Goal: Book appointment/travel/reservation

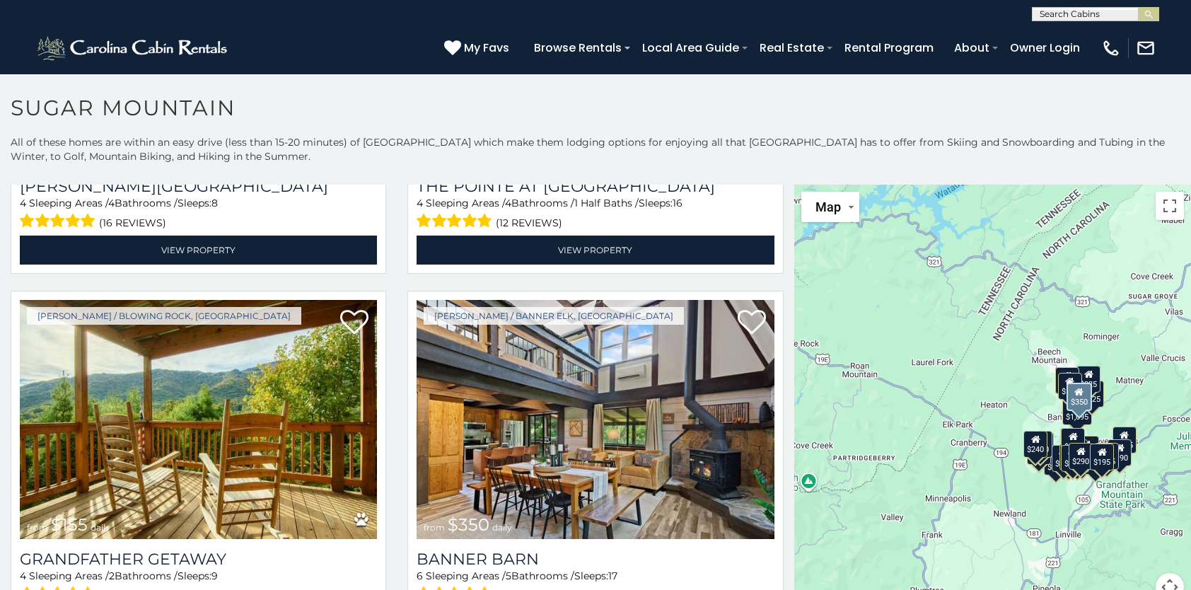
scroll to position [4102, 0]
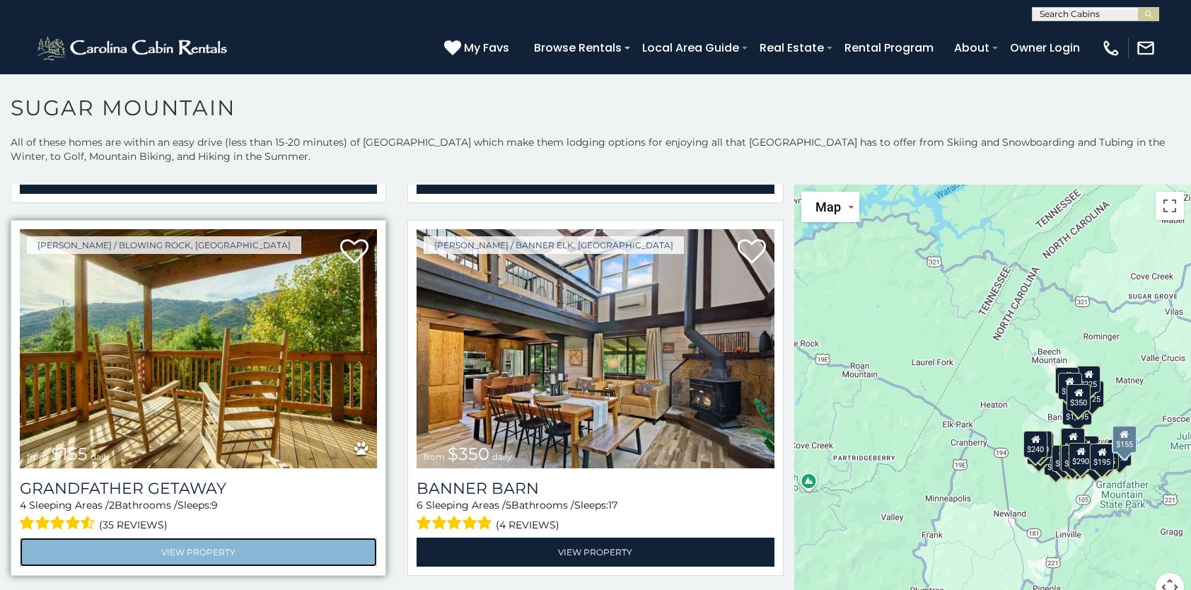
click at [202, 538] on link "View Property" at bounding box center [198, 552] width 357 height 29
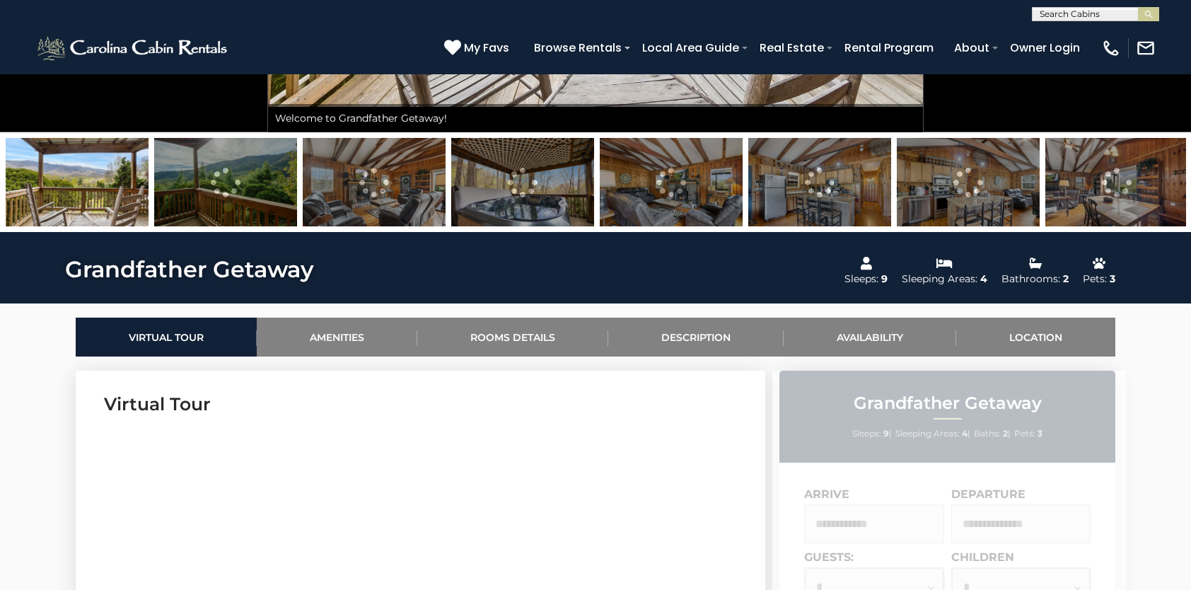
scroll to position [429, 0]
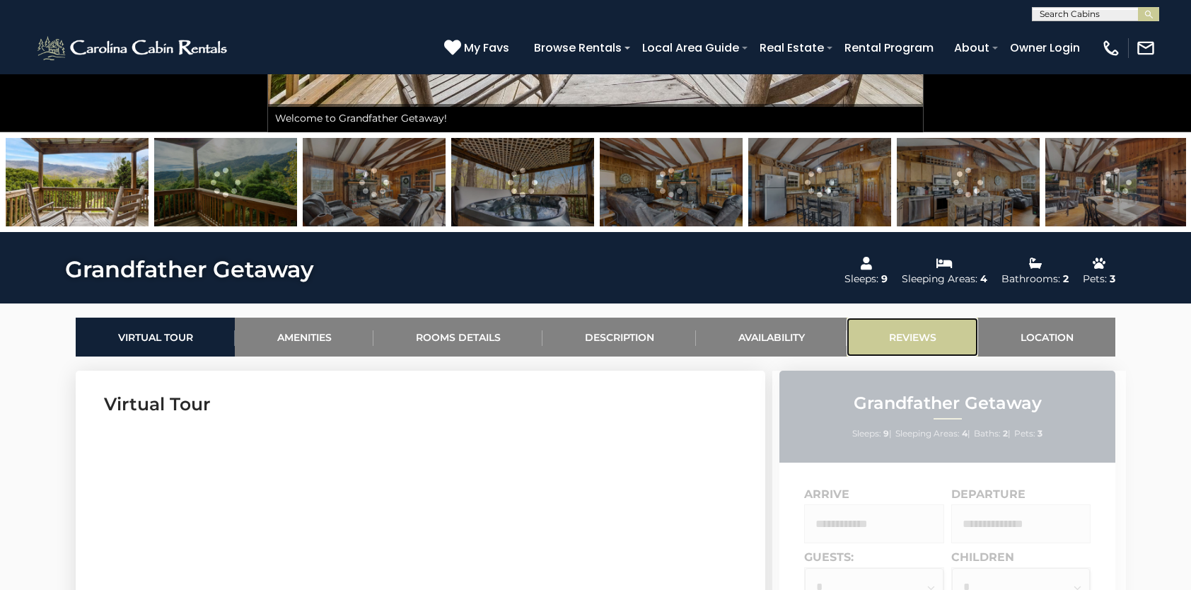
click at [879, 335] on link "Reviews" at bounding box center [913, 337] width 132 height 39
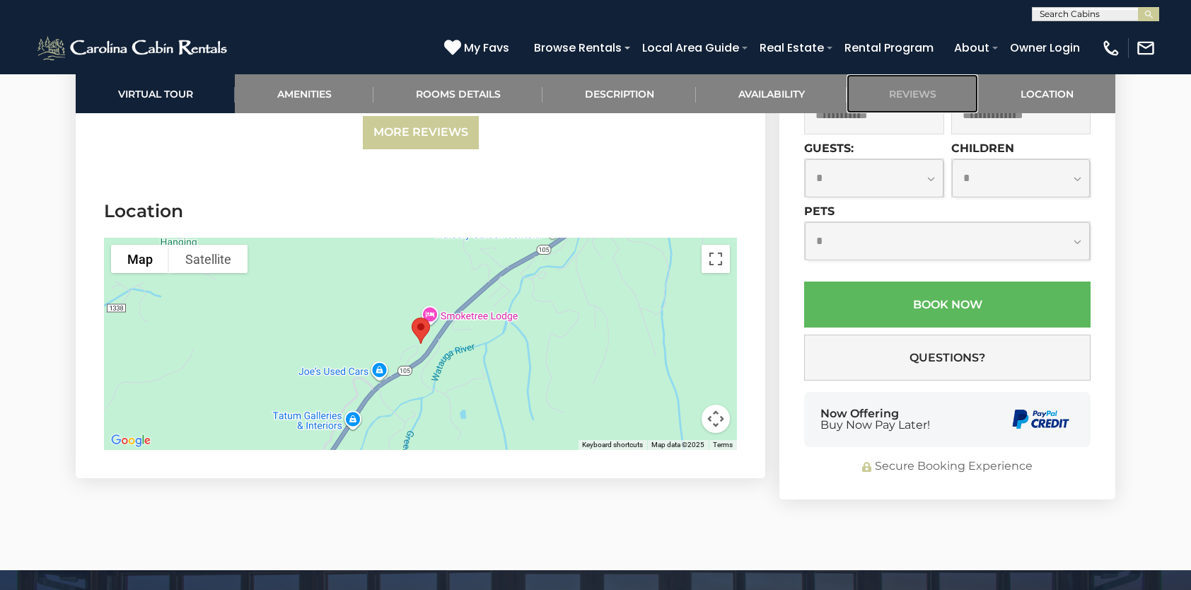
scroll to position [3045, 0]
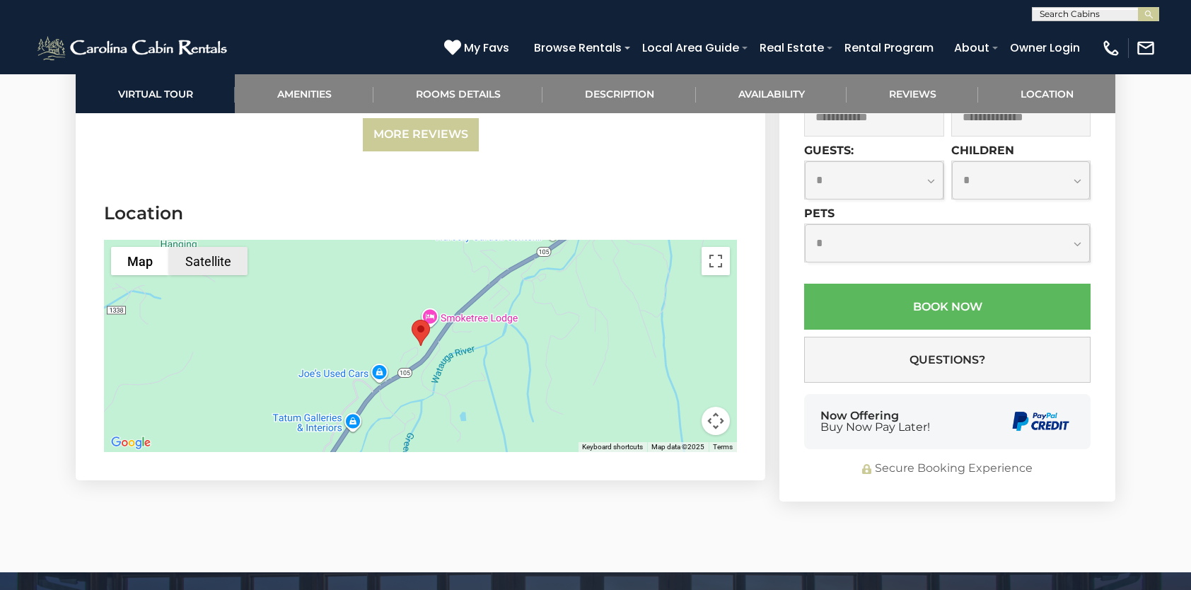
click at [219, 256] on button "Satellite" at bounding box center [208, 261] width 79 height 28
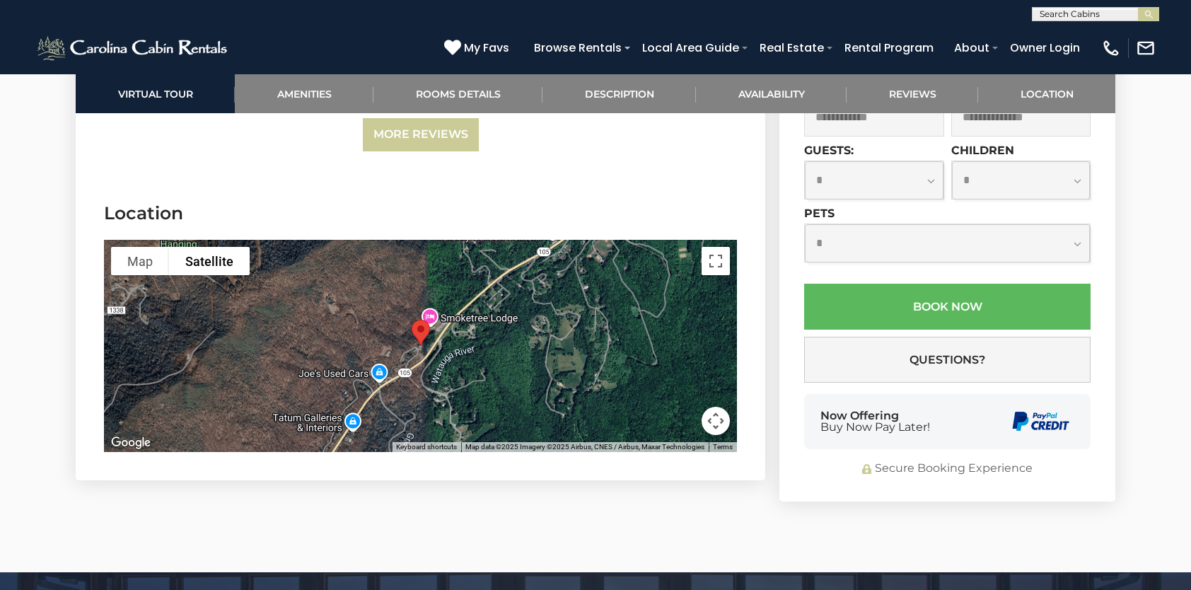
click at [1078, 242] on select "**********" at bounding box center [947, 242] width 285 height 37
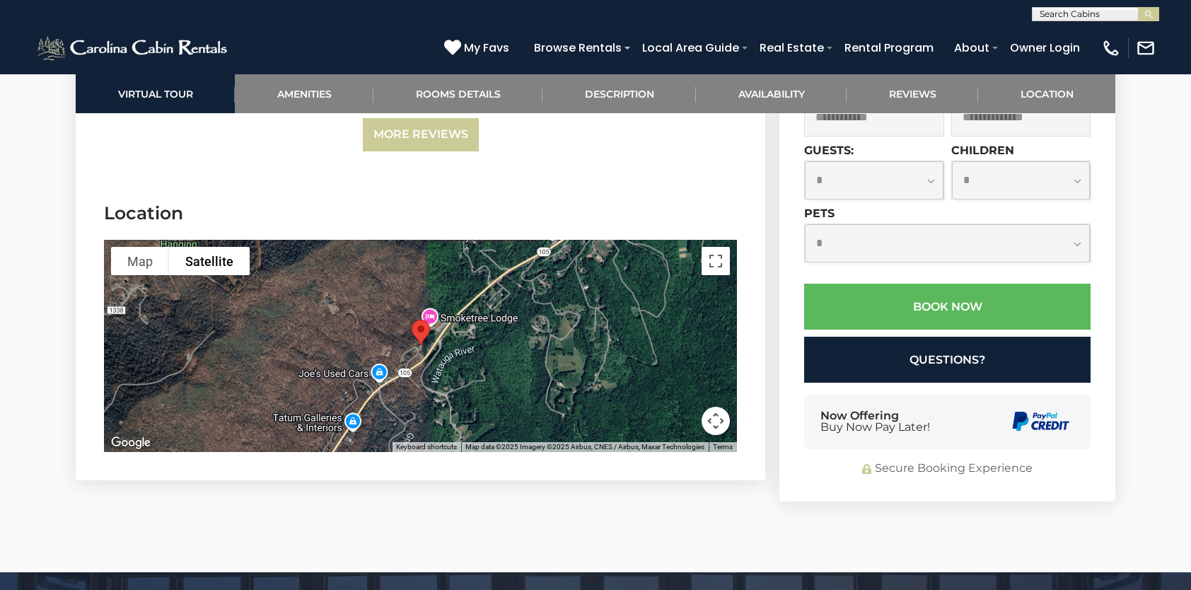
select select "*"
click at [805, 224] on select "**********" at bounding box center [947, 242] width 285 height 37
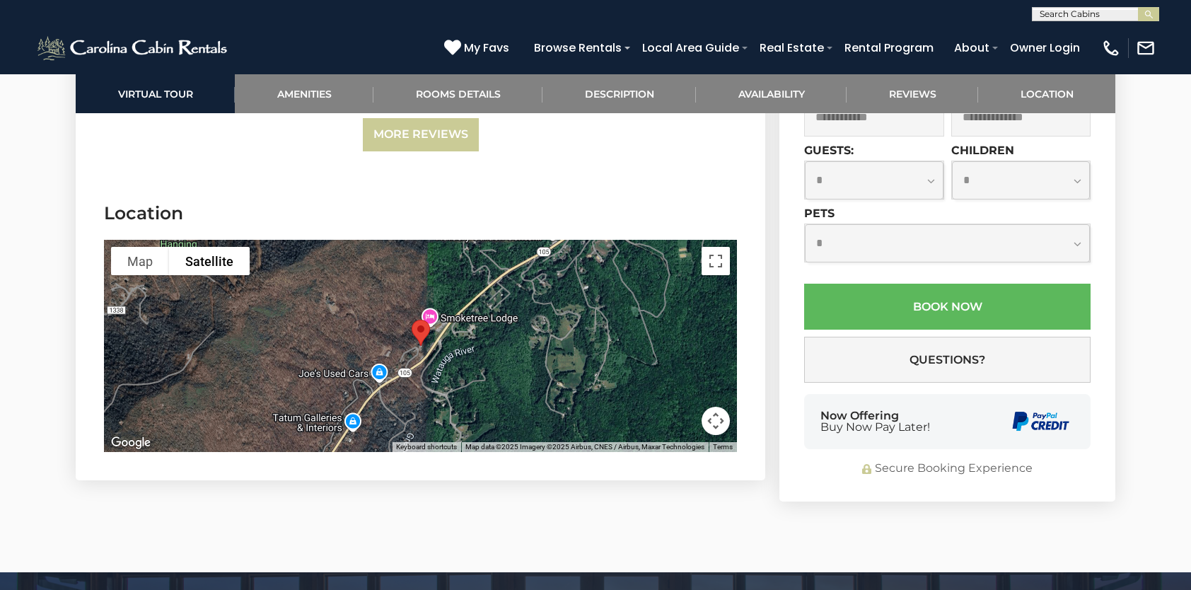
click at [930, 180] on select "**********" at bounding box center [874, 179] width 139 height 37
select select "*"
click at [805, 161] on select "**********" at bounding box center [874, 179] width 139 height 37
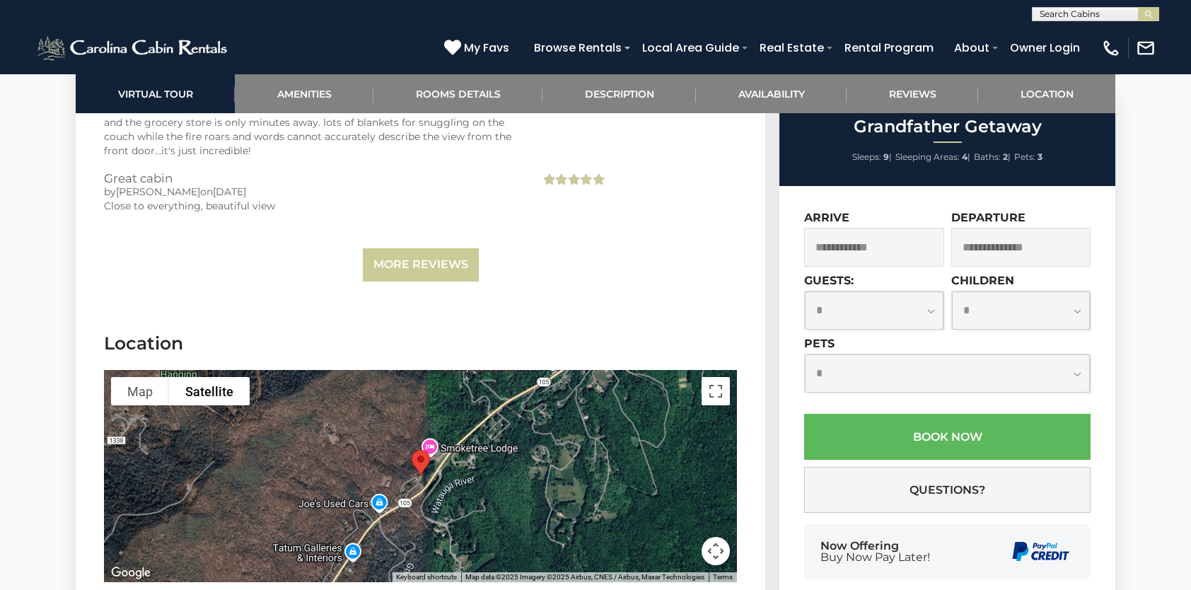
scroll to position [2832, 0]
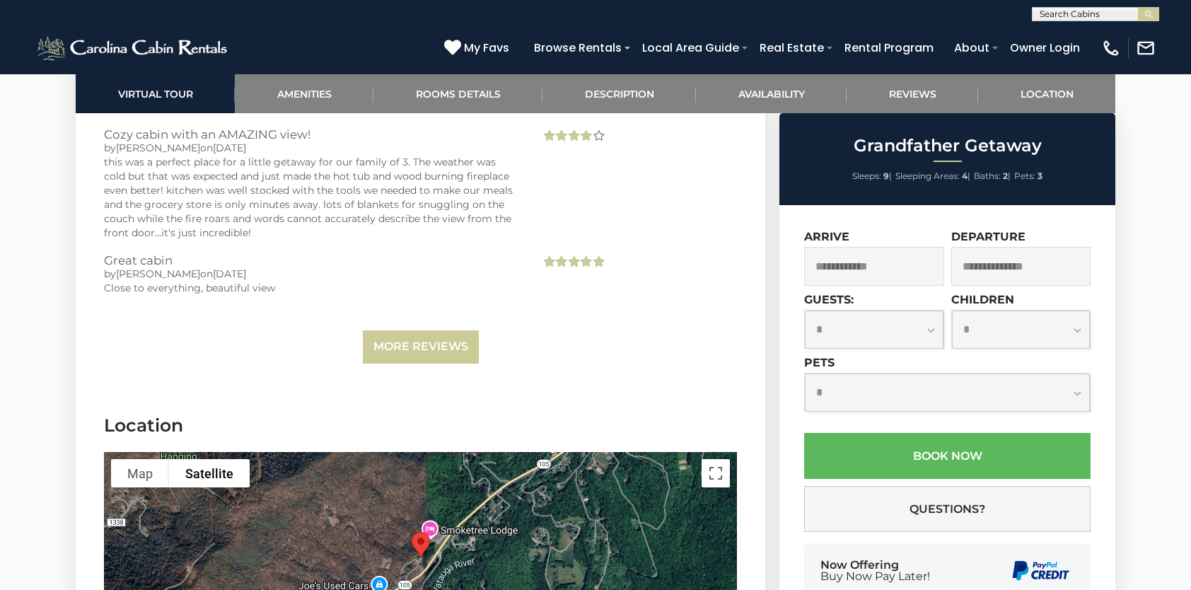
click at [889, 266] on input "text" at bounding box center [874, 266] width 140 height 39
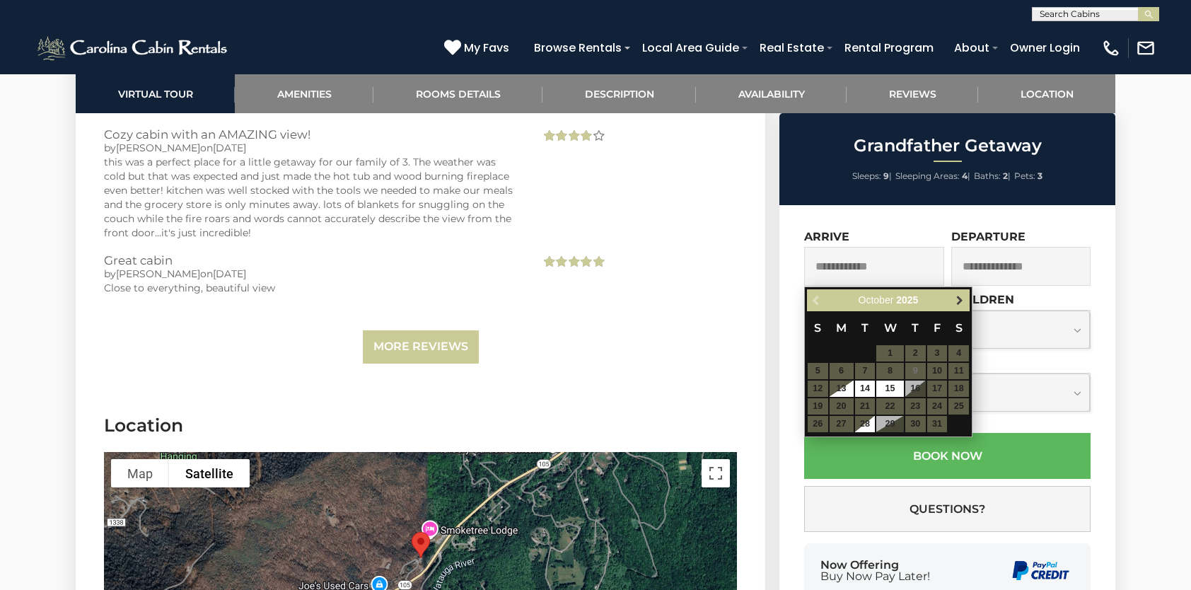
click at [962, 295] on span "Next" at bounding box center [959, 300] width 11 height 11
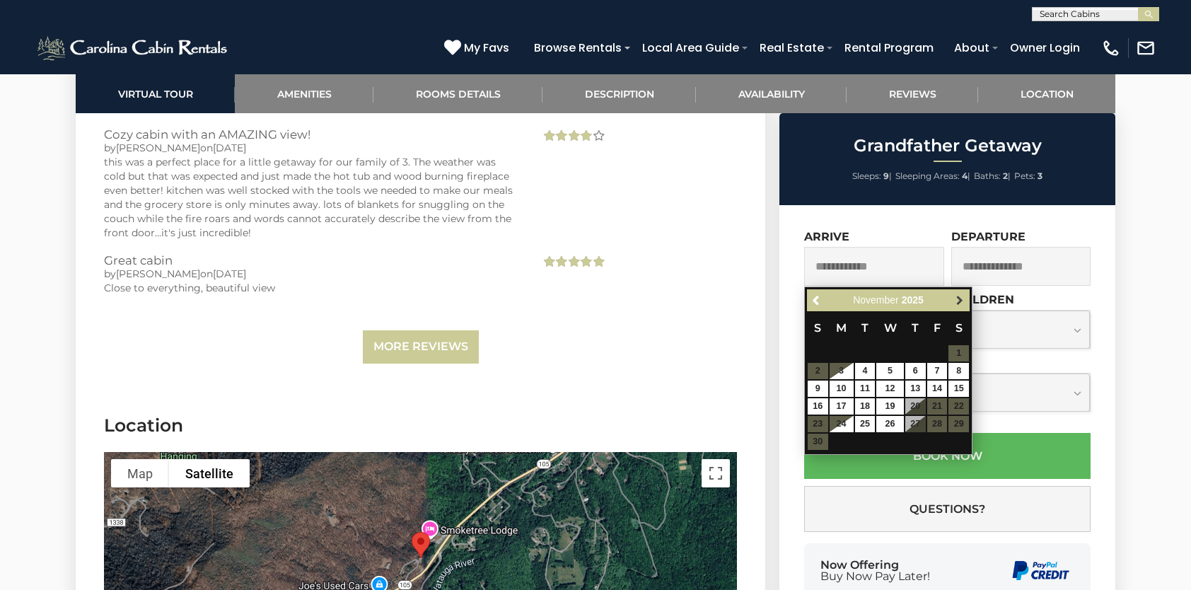
click at [962, 295] on span "Next" at bounding box center [959, 300] width 11 height 11
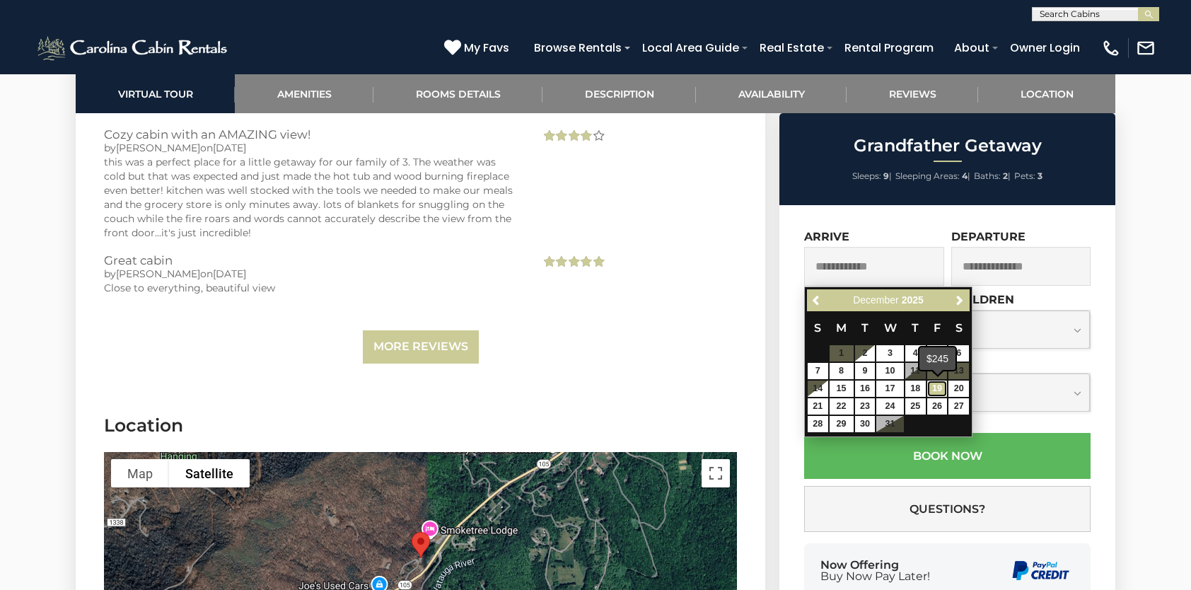
click at [939, 384] on link "19" at bounding box center [937, 388] width 21 height 16
type input "**********"
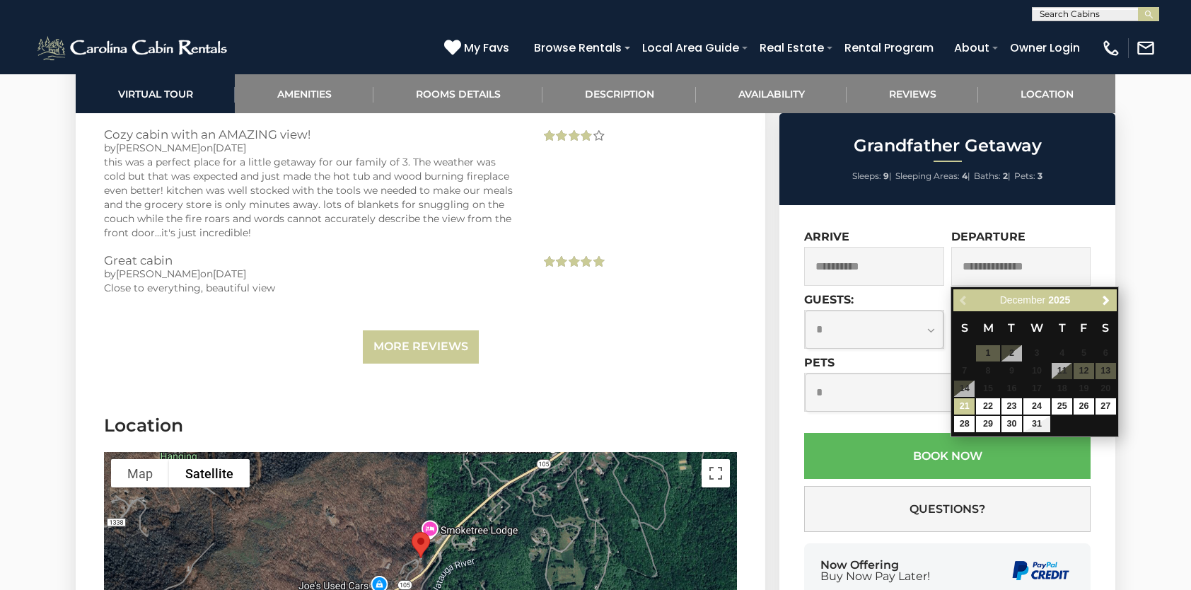
click at [1064, 262] on input "text" at bounding box center [1021, 266] width 140 height 39
click at [962, 405] on link "21" at bounding box center [964, 406] width 21 height 16
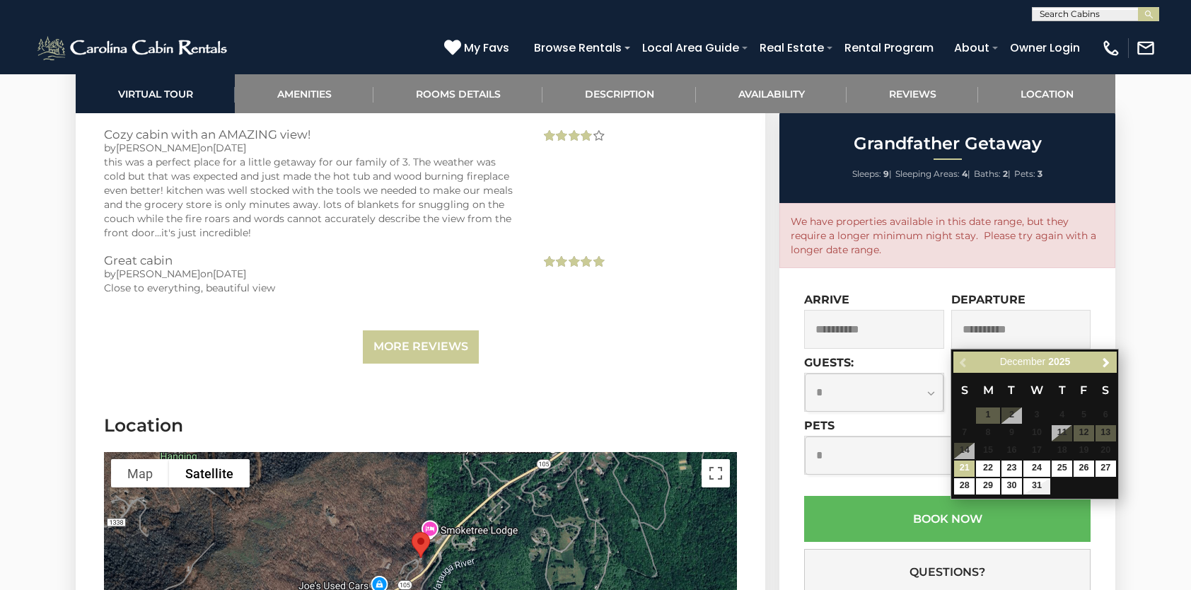
drag, startPoint x: 1017, startPoint y: 325, endPoint x: 962, endPoint y: 331, distance: 55.5
click at [962, 331] on input "**********" at bounding box center [1021, 329] width 140 height 39
click at [1015, 467] on link "23" at bounding box center [1011, 468] width 21 height 16
type input "**********"
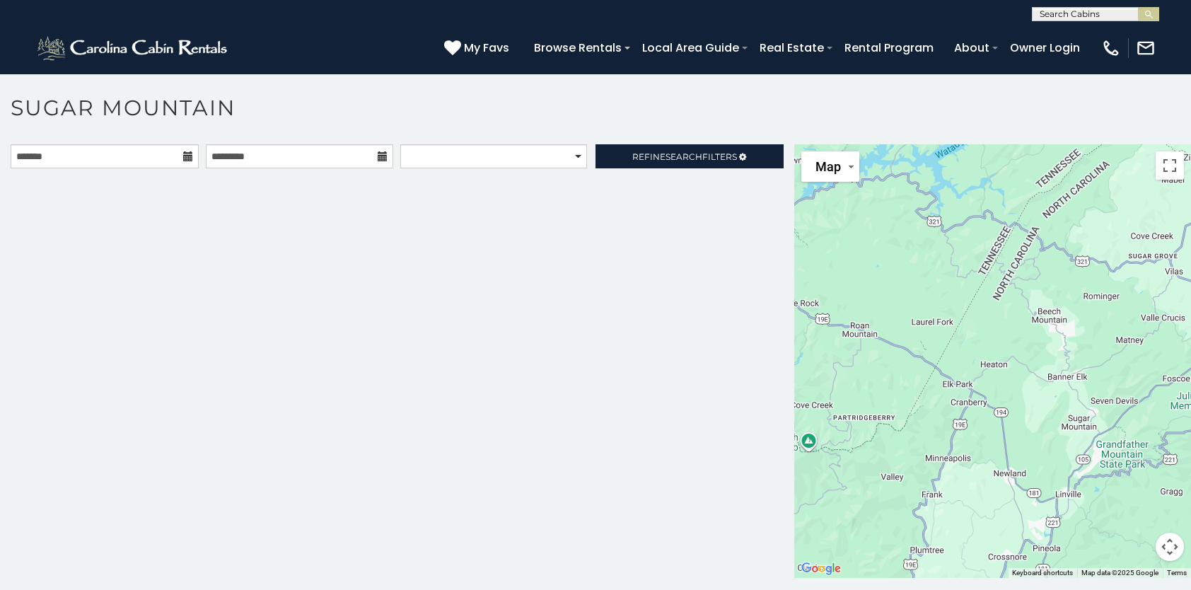
scroll to position [41, 0]
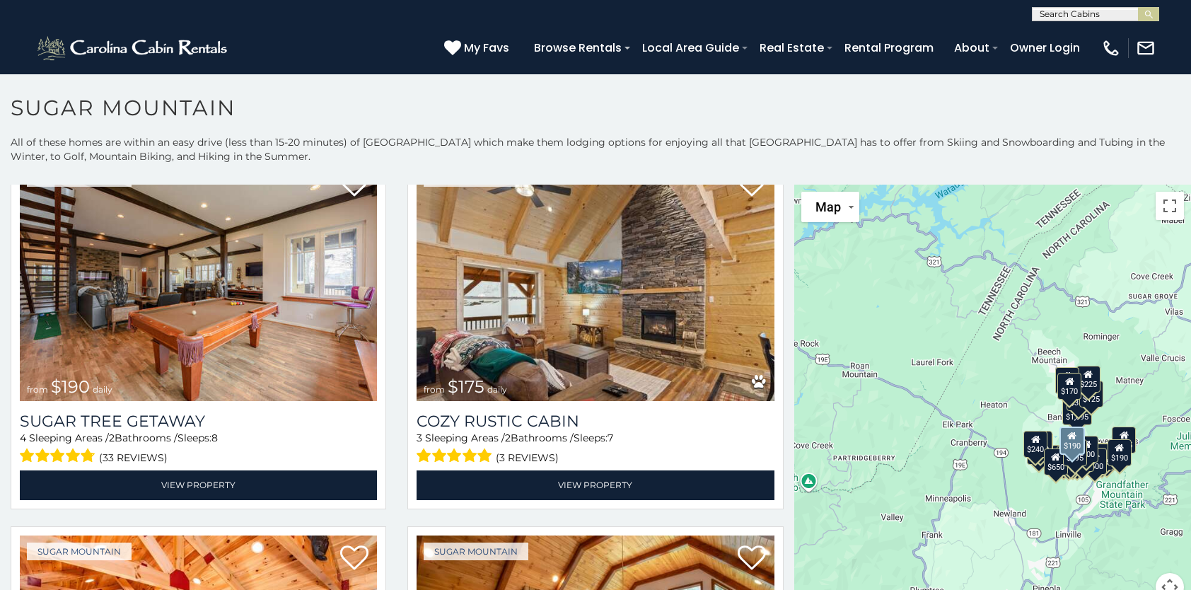
scroll to position [1627, 0]
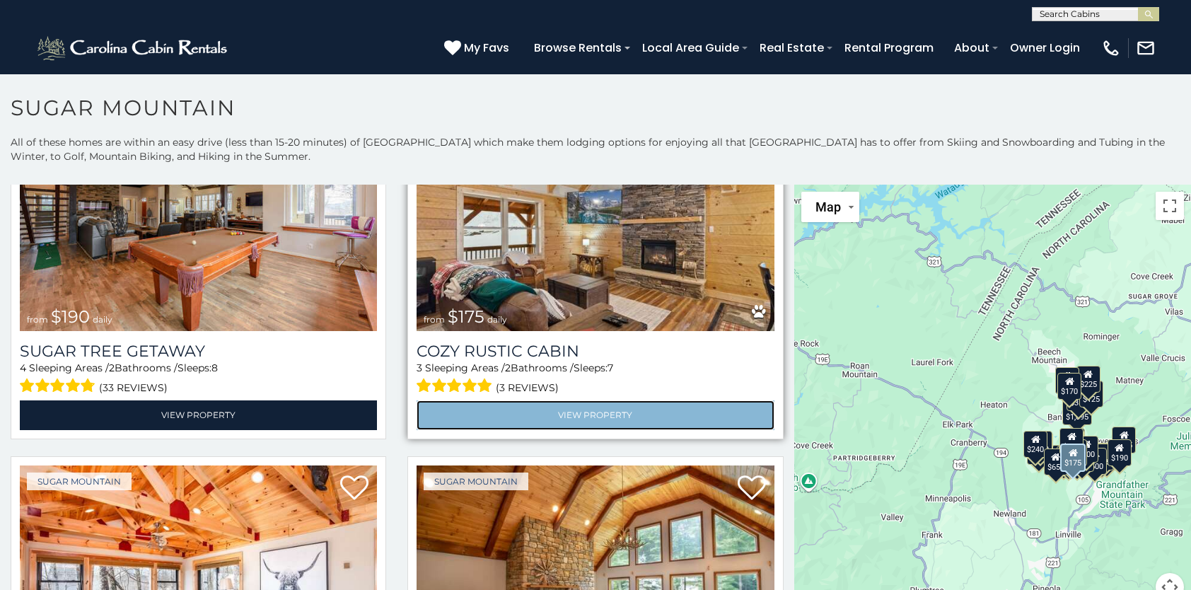
click at [586, 400] on link "View Property" at bounding box center [595, 414] width 357 height 29
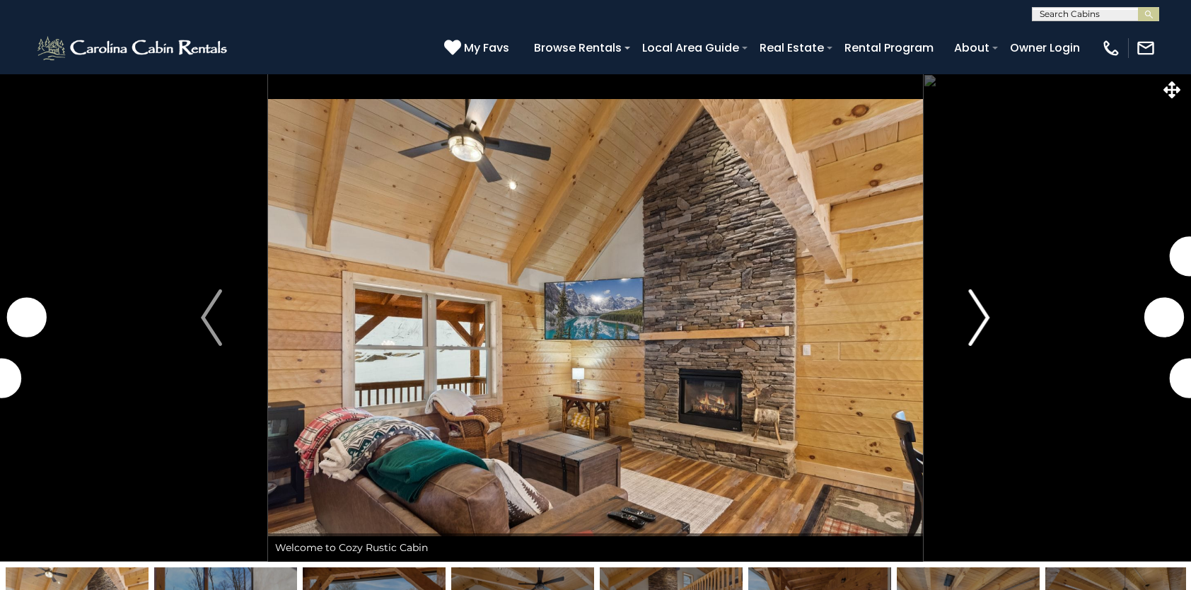
click at [984, 318] on img "Next" at bounding box center [979, 317] width 21 height 57
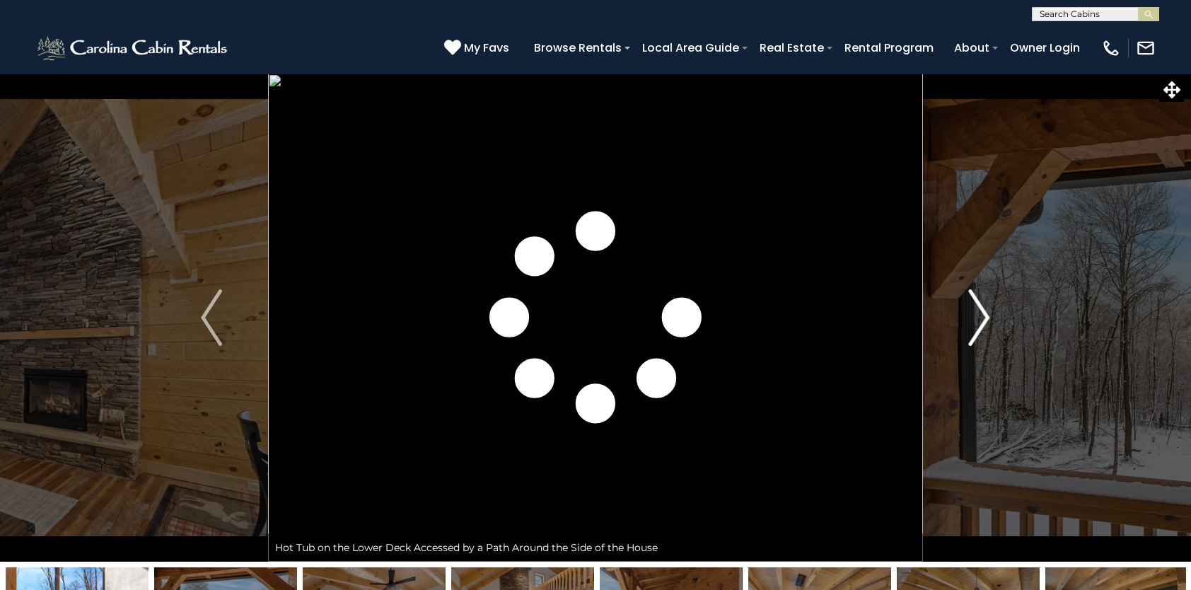
click at [984, 318] on img "Next" at bounding box center [979, 317] width 21 height 57
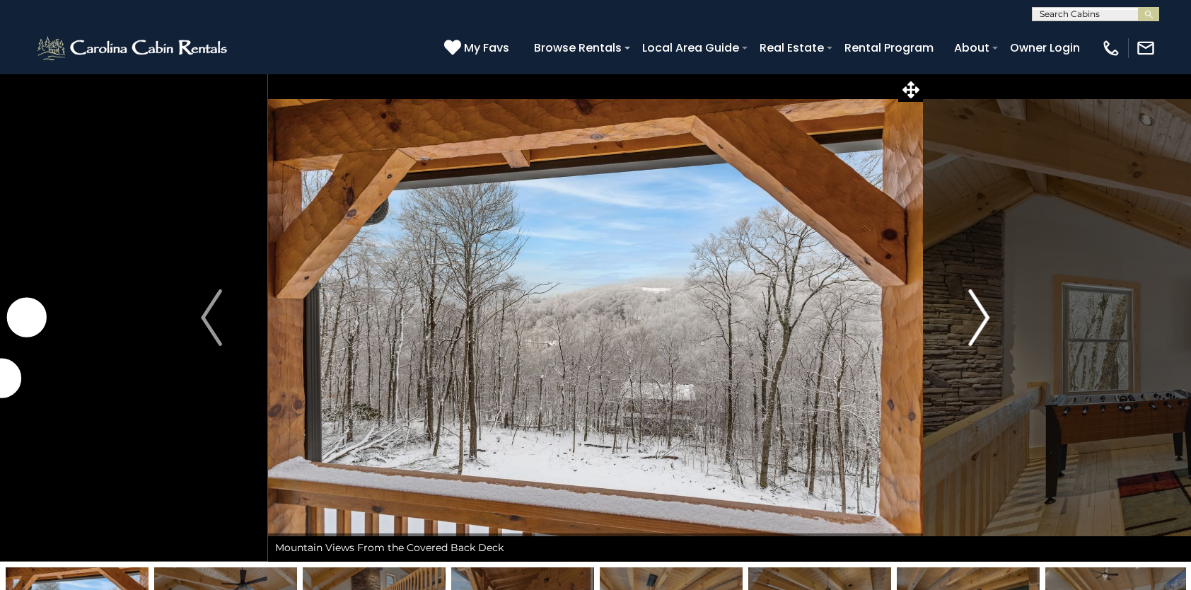
click at [984, 318] on img "Next" at bounding box center [979, 317] width 21 height 57
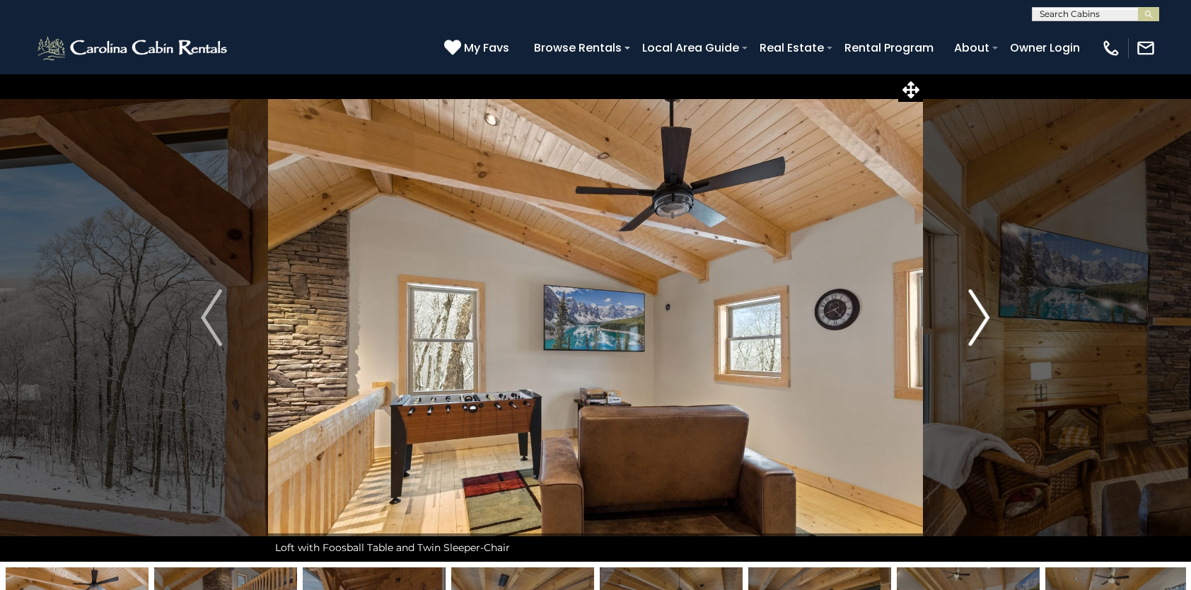
click at [984, 318] on img "Next" at bounding box center [979, 317] width 21 height 57
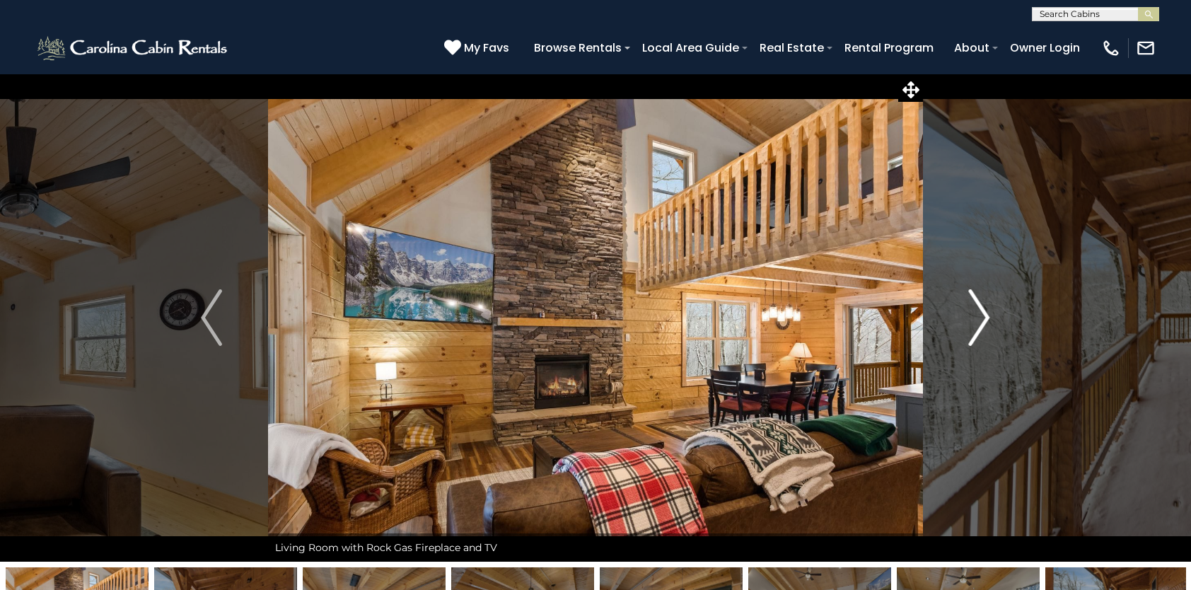
click at [984, 318] on img "Next" at bounding box center [979, 317] width 21 height 57
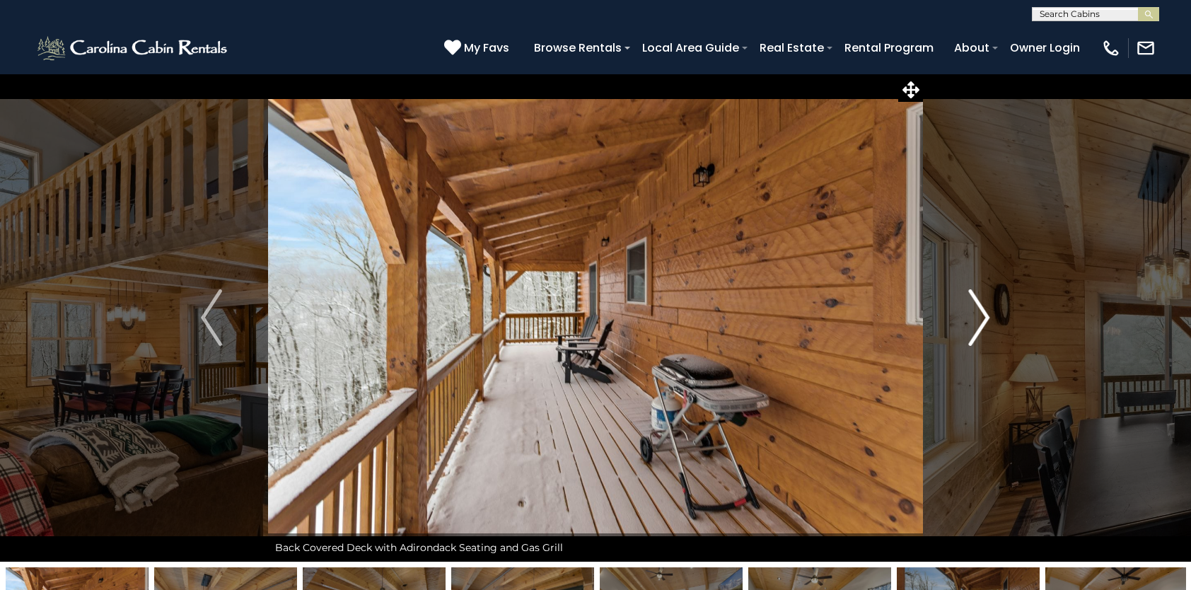
click at [984, 318] on img "Next" at bounding box center [979, 317] width 21 height 57
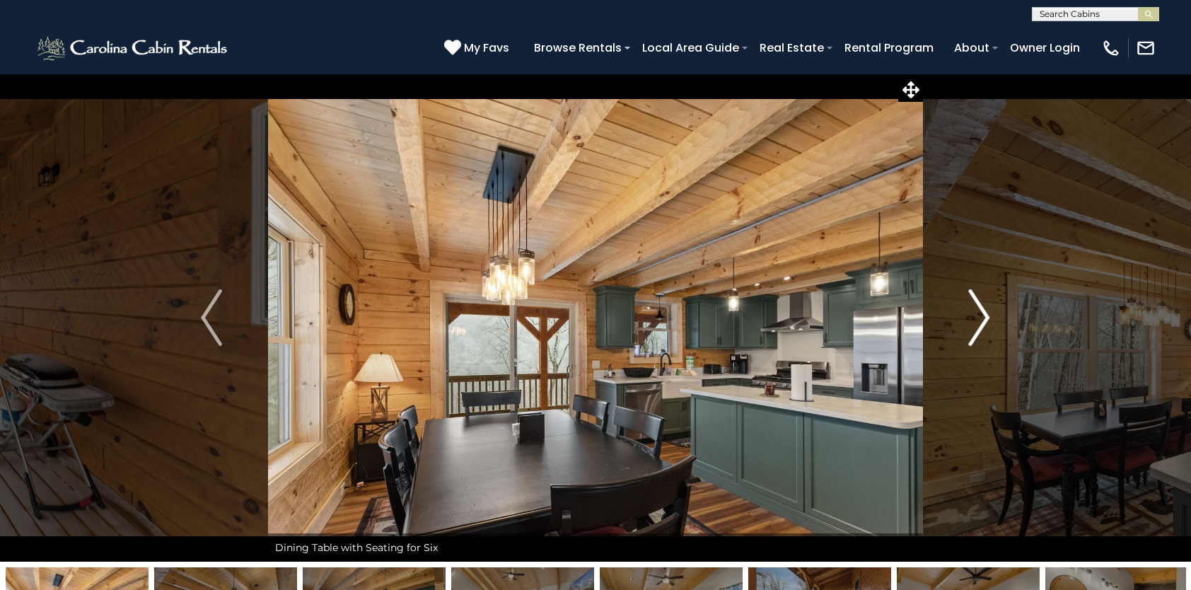
click at [984, 318] on img "Next" at bounding box center [979, 317] width 21 height 57
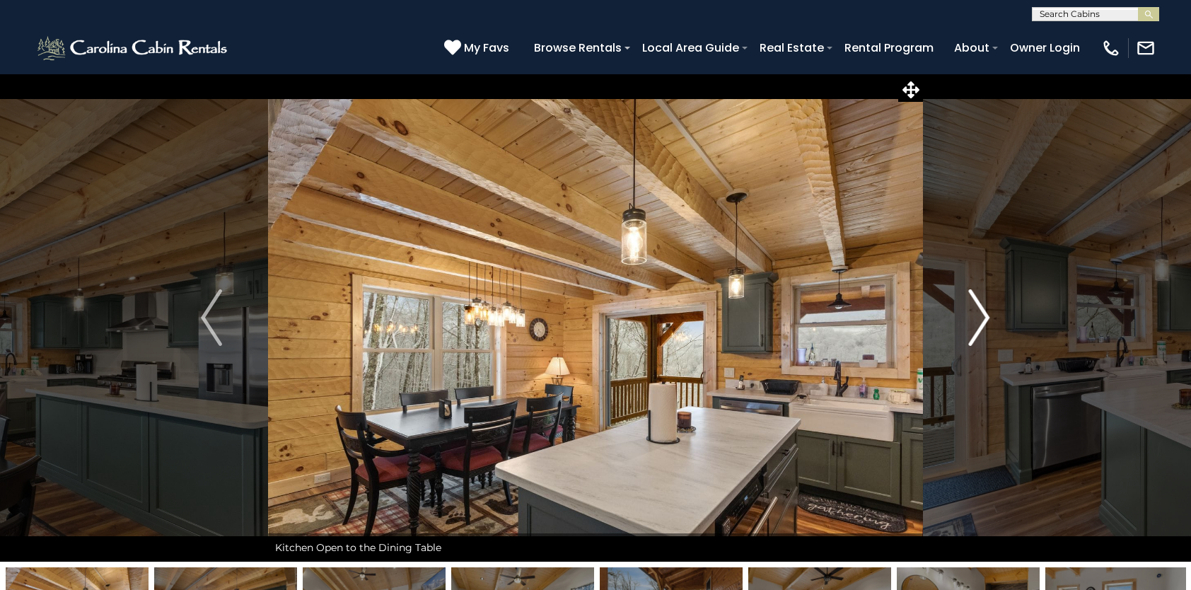
click at [984, 318] on img "Next" at bounding box center [979, 317] width 21 height 57
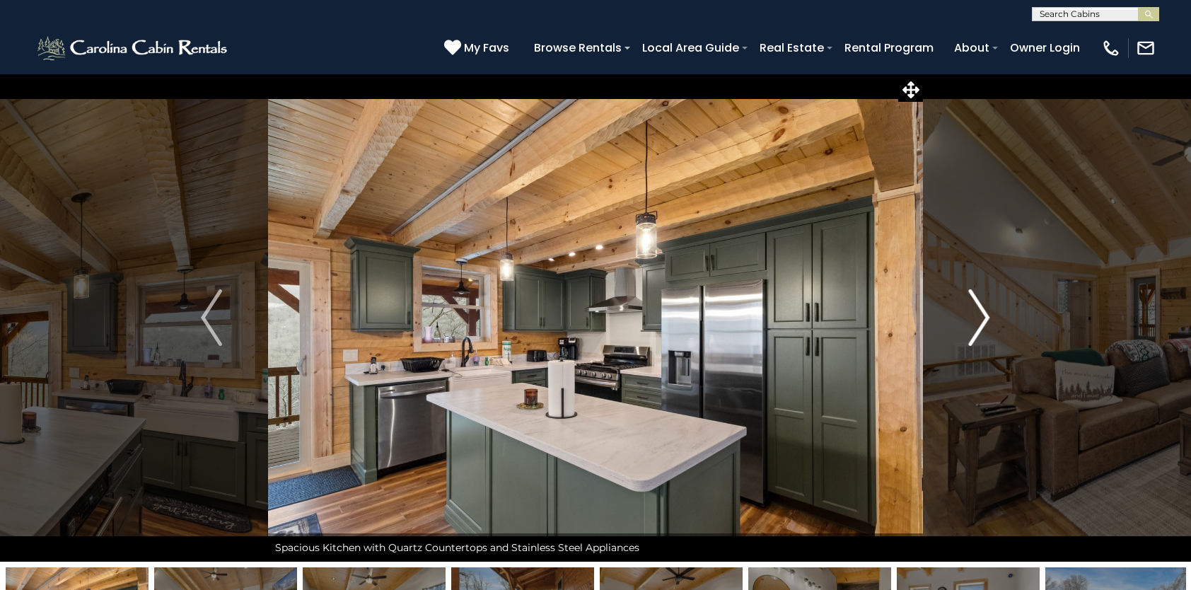
click at [984, 318] on img "Next" at bounding box center [979, 317] width 21 height 57
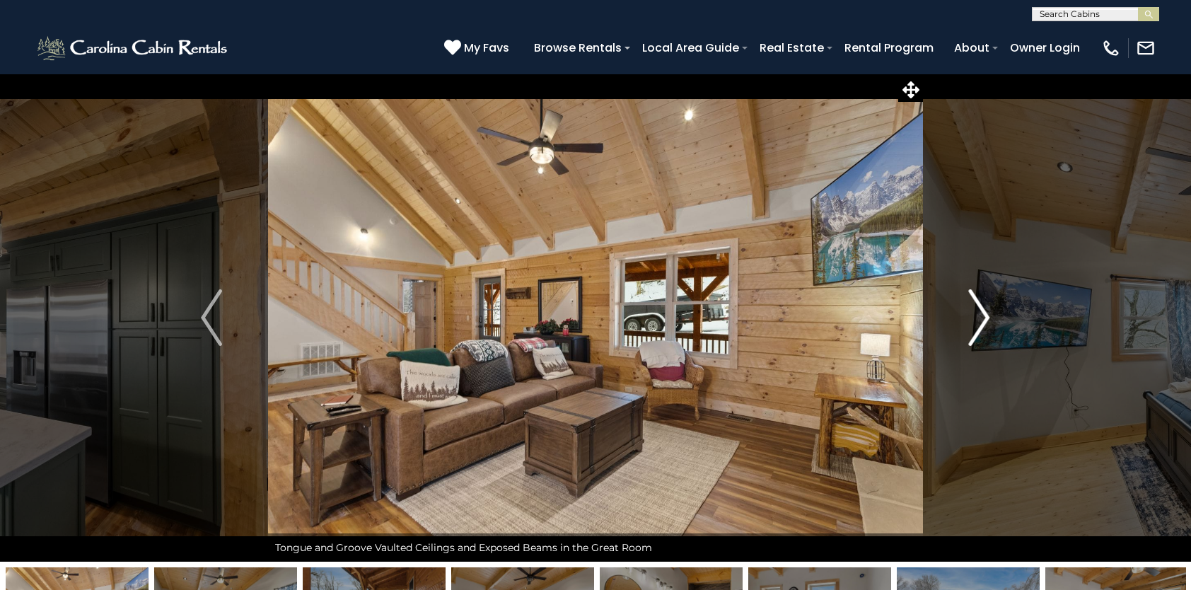
click at [984, 318] on img "Next" at bounding box center [979, 317] width 21 height 57
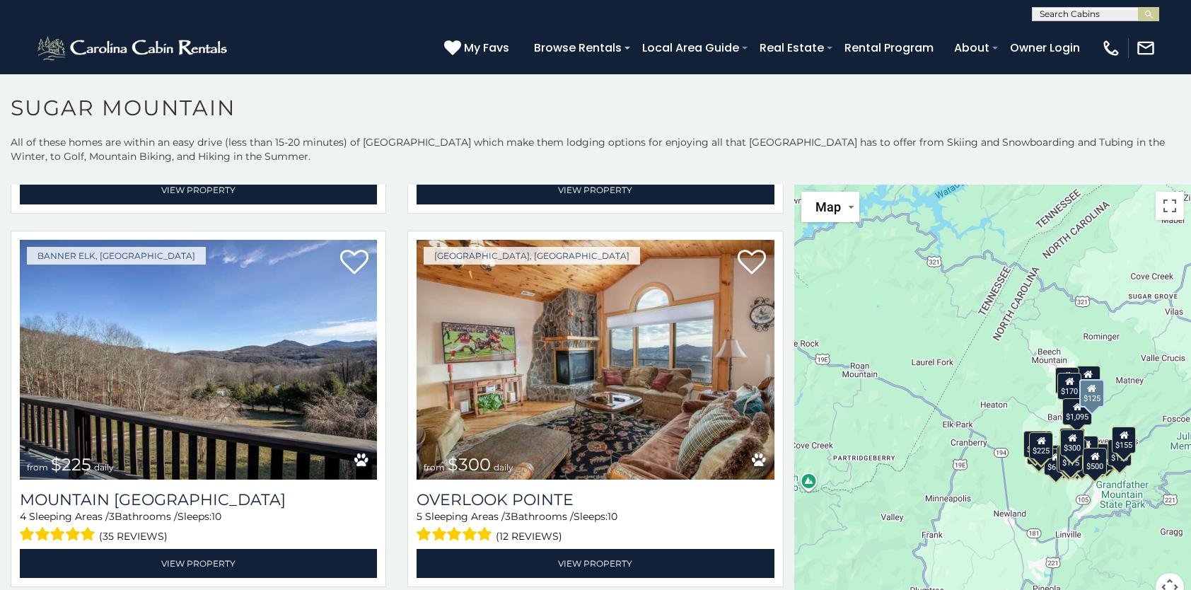
scroll to position [4880, 0]
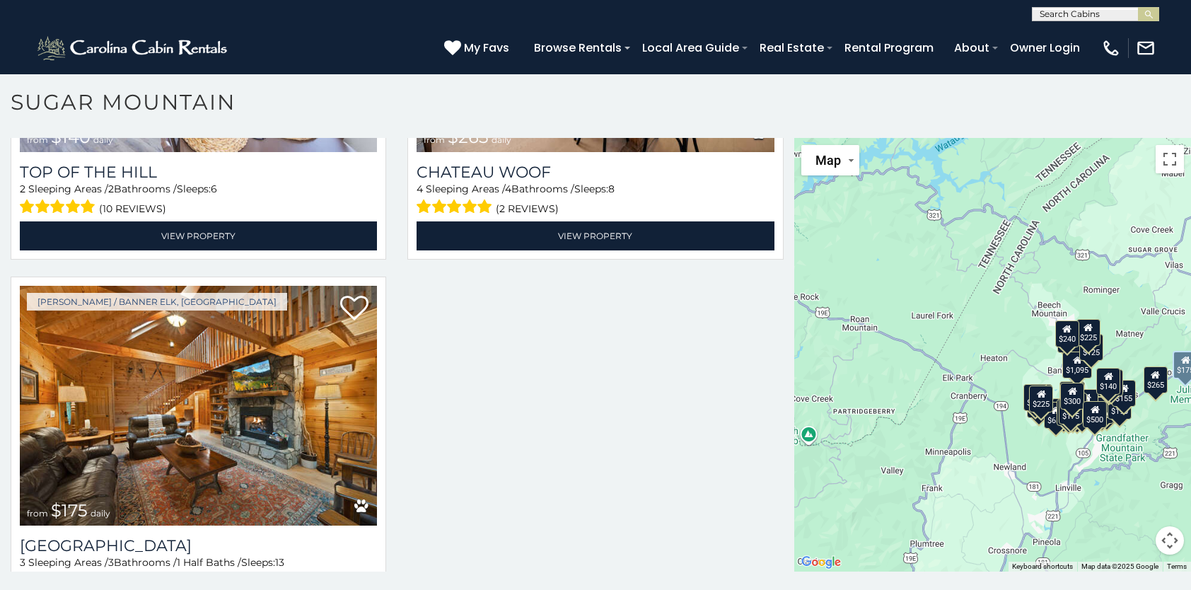
scroll to position [7, 0]
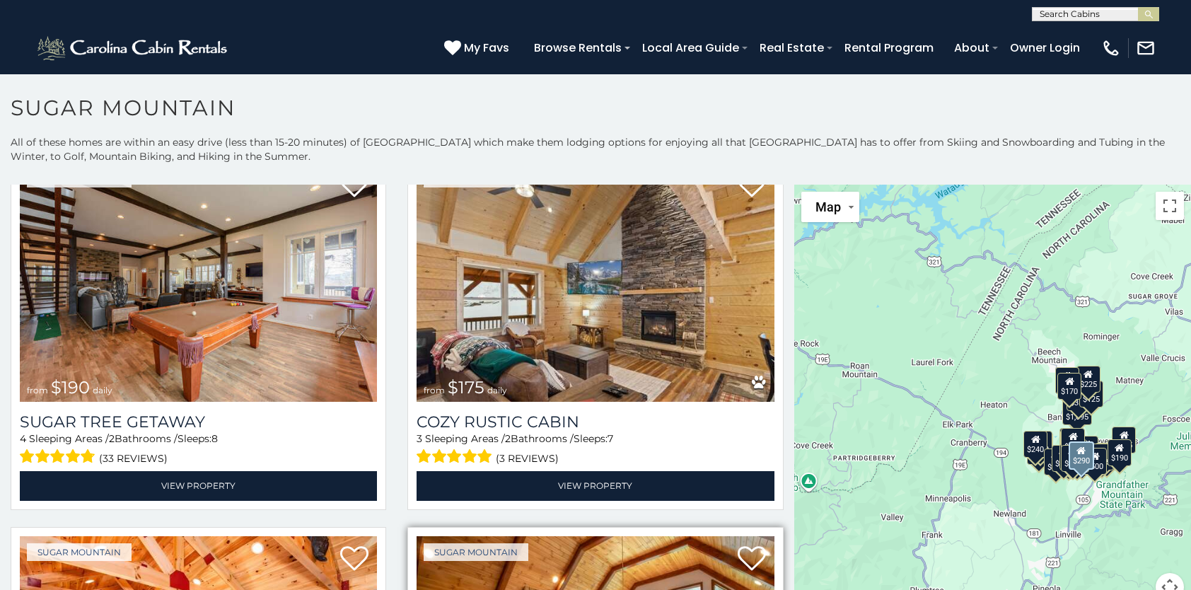
scroll to position [1556, 0]
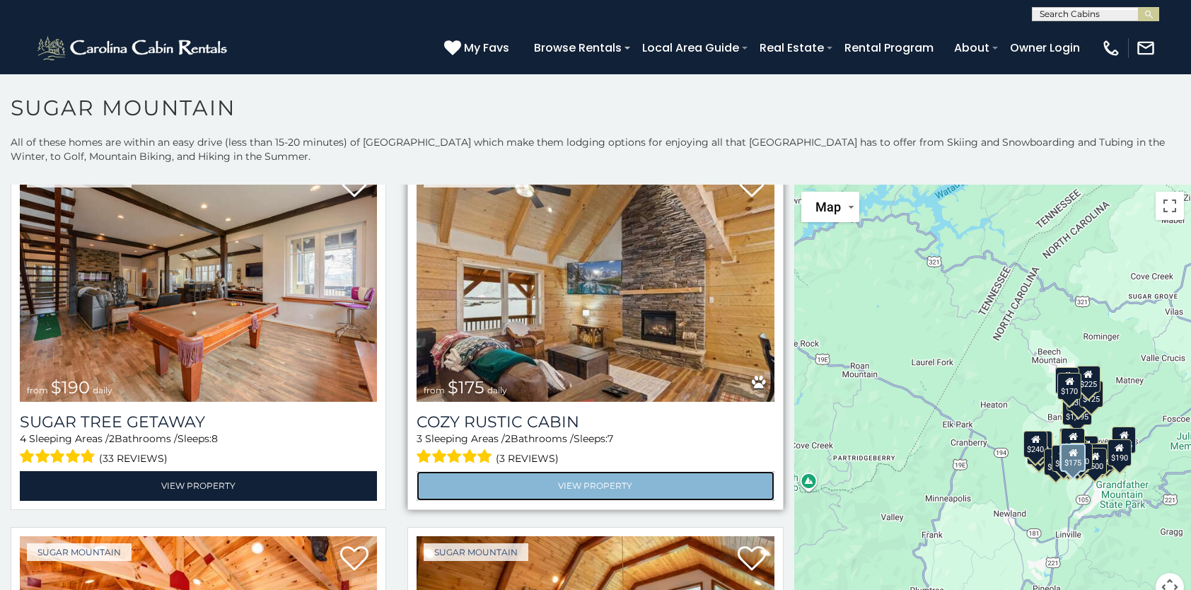
click at [561, 471] on link "View Property" at bounding box center [595, 485] width 357 height 29
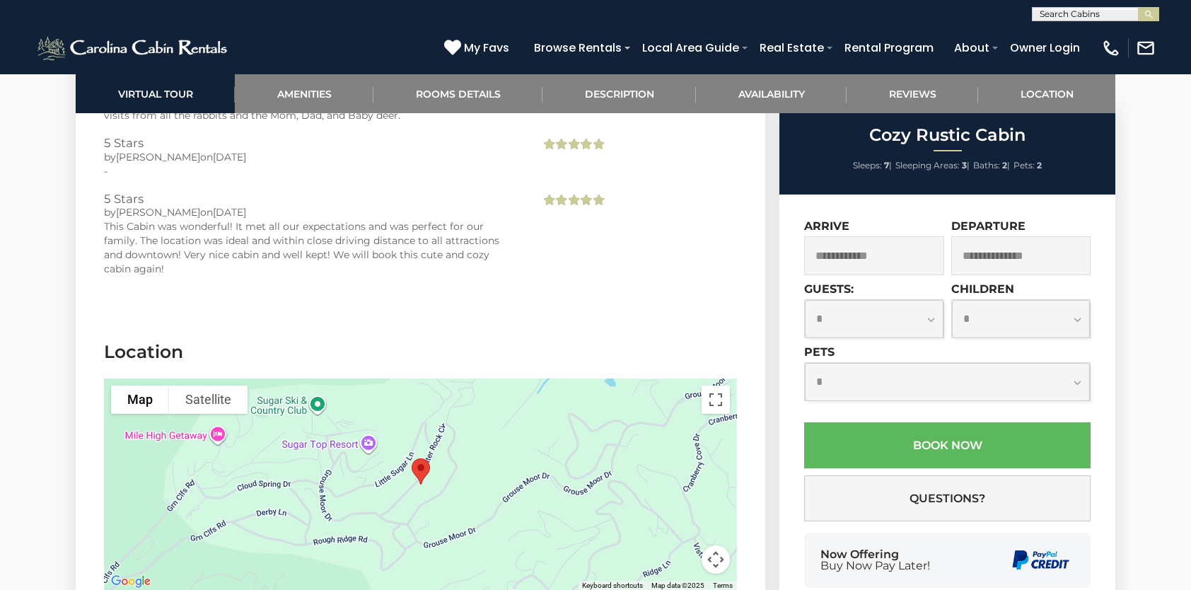
scroll to position [3536, 0]
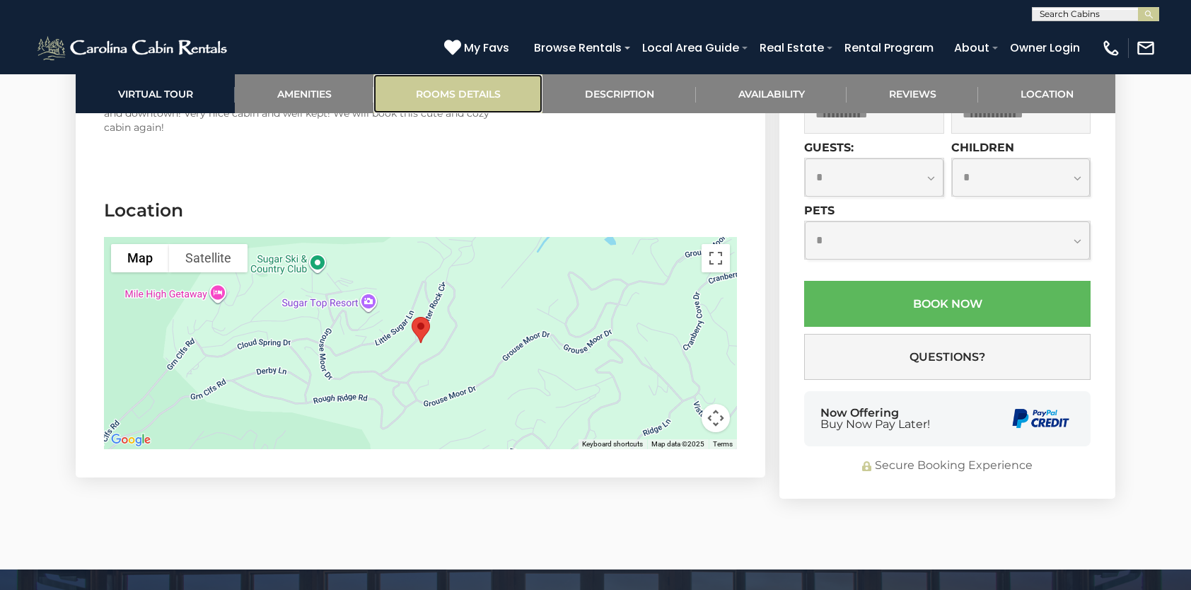
click at [438, 90] on link "Rooms Details" at bounding box center [457, 93] width 169 height 39
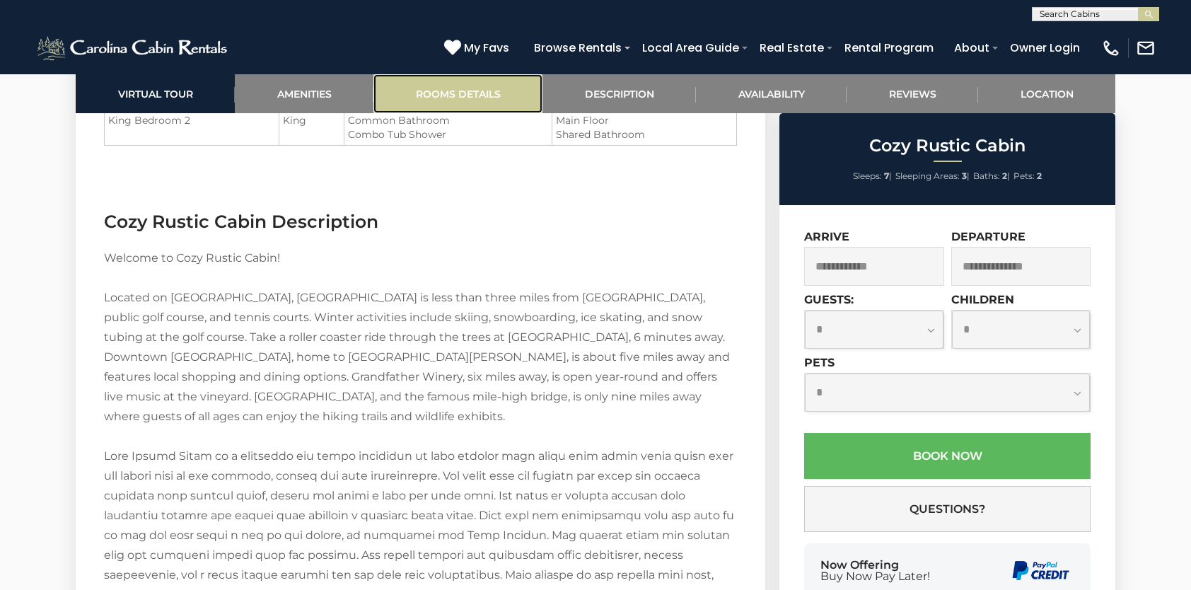
scroll to position [1687, 0]
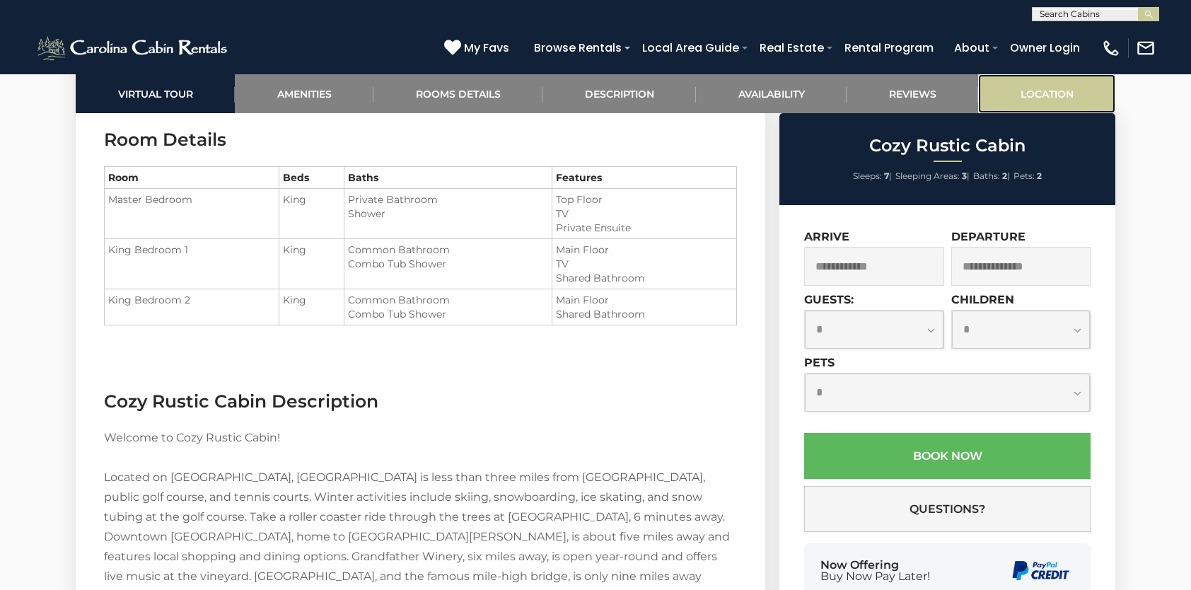
click at [1024, 94] on link "Location" at bounding box center [1046, 93] width 137 height 39
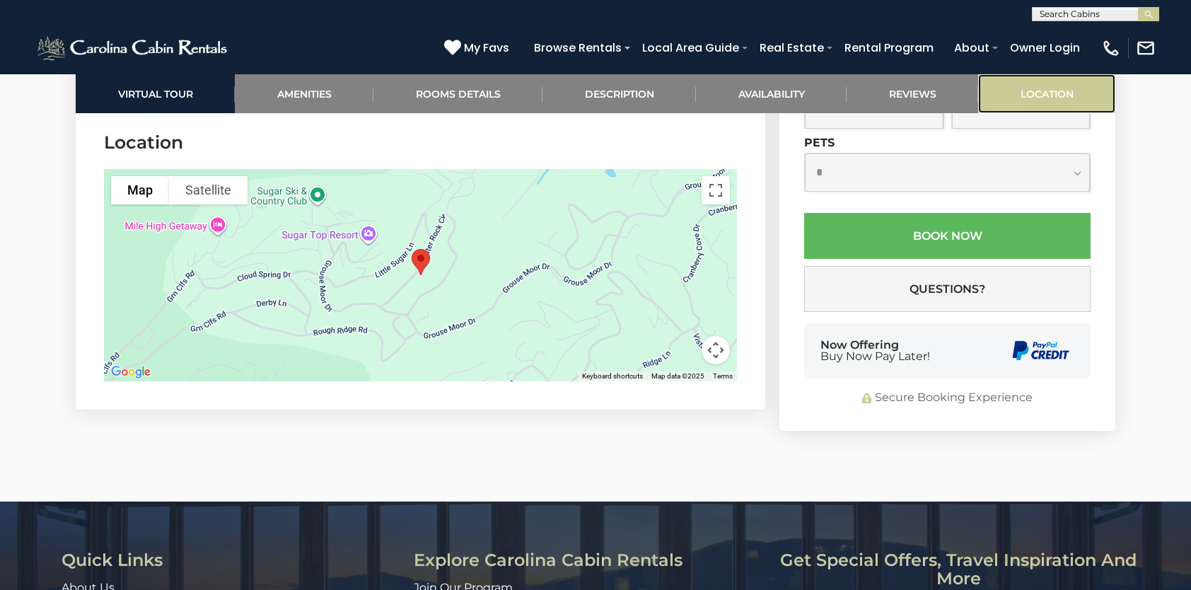
scroll to position [3606, 0]
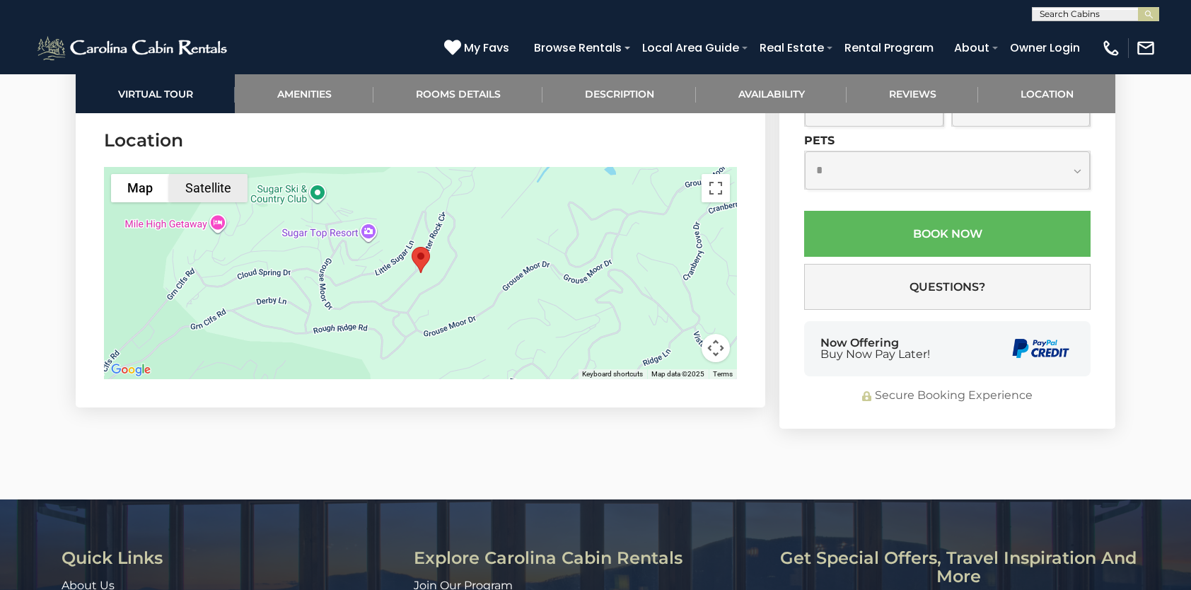
click at [218, 181] on button "Satellite" at bounding box center [208, 188] width 79 height 28
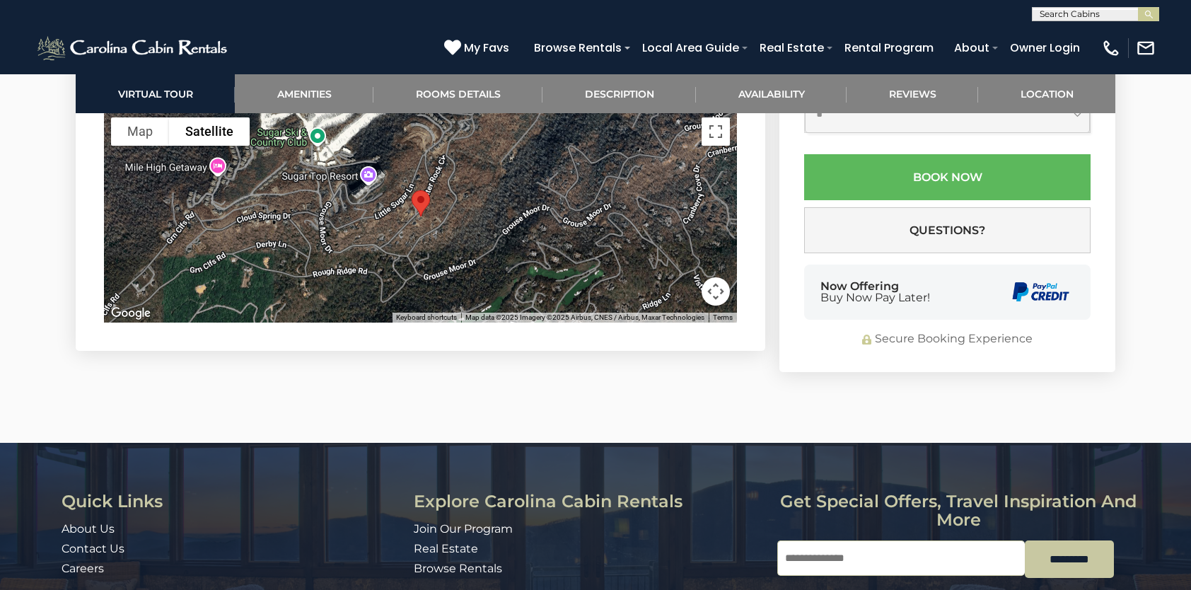
scroll to position [3677, 0]
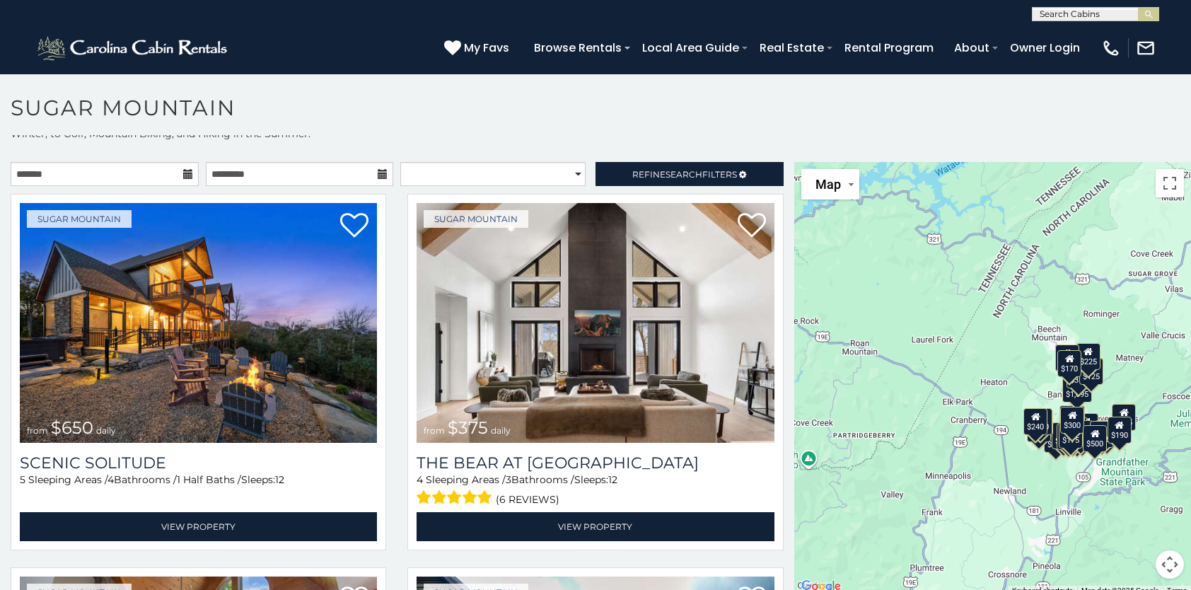
scroll to position [41, 0]
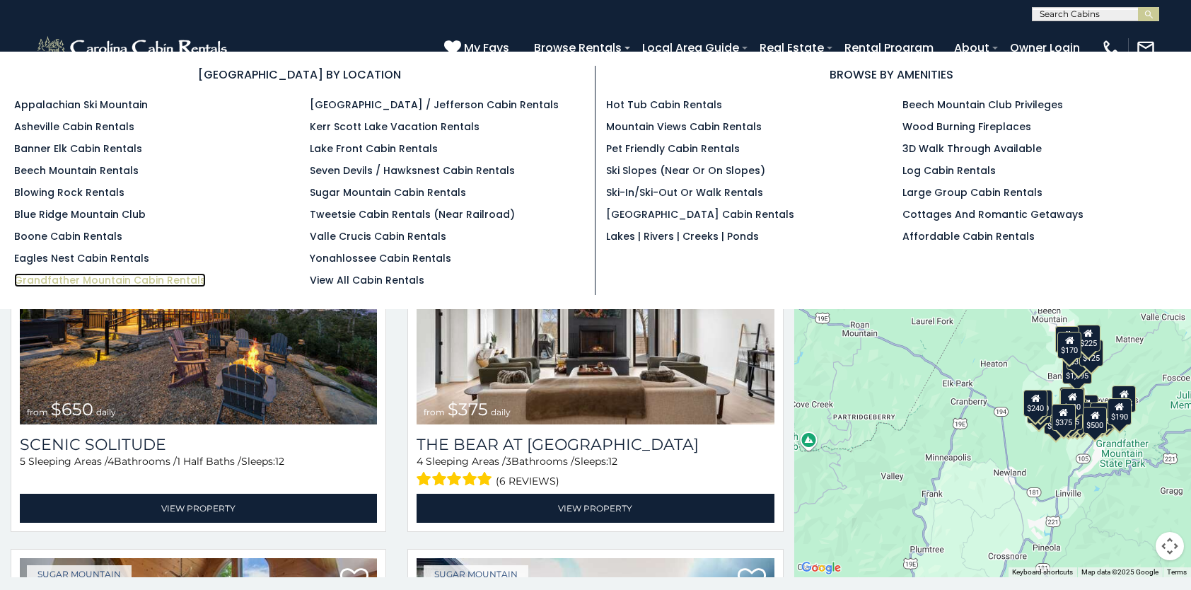
click at [176, 279] on link "Grandfather Mountain Cabin Rentals" at bounding box center [110, 280] width 192 height 14
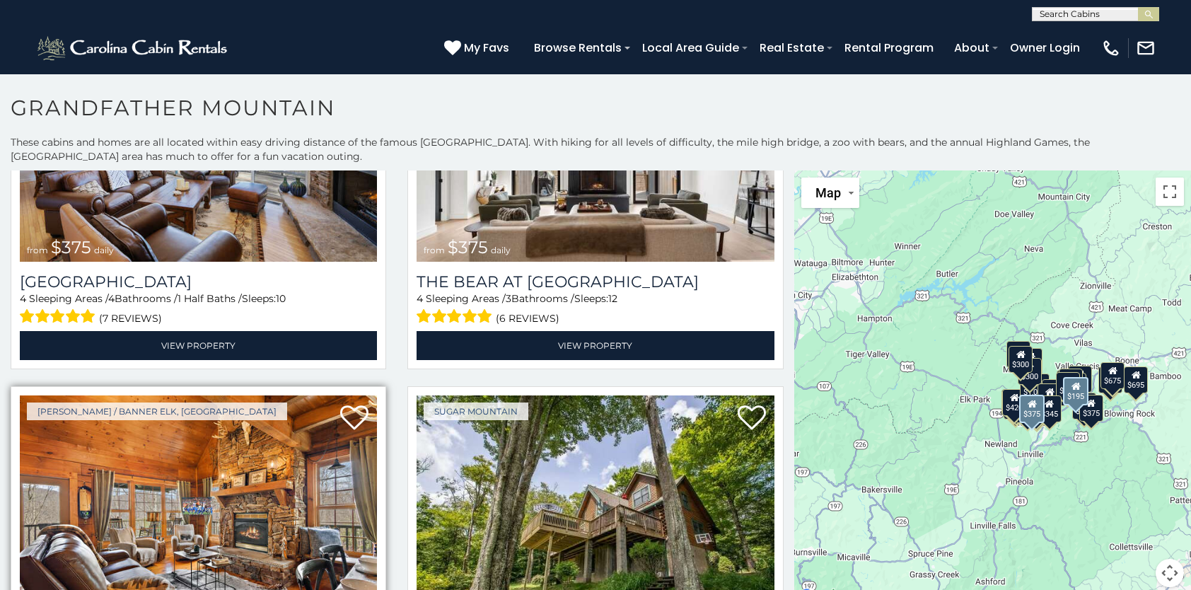
scroll to position [4739, 0]
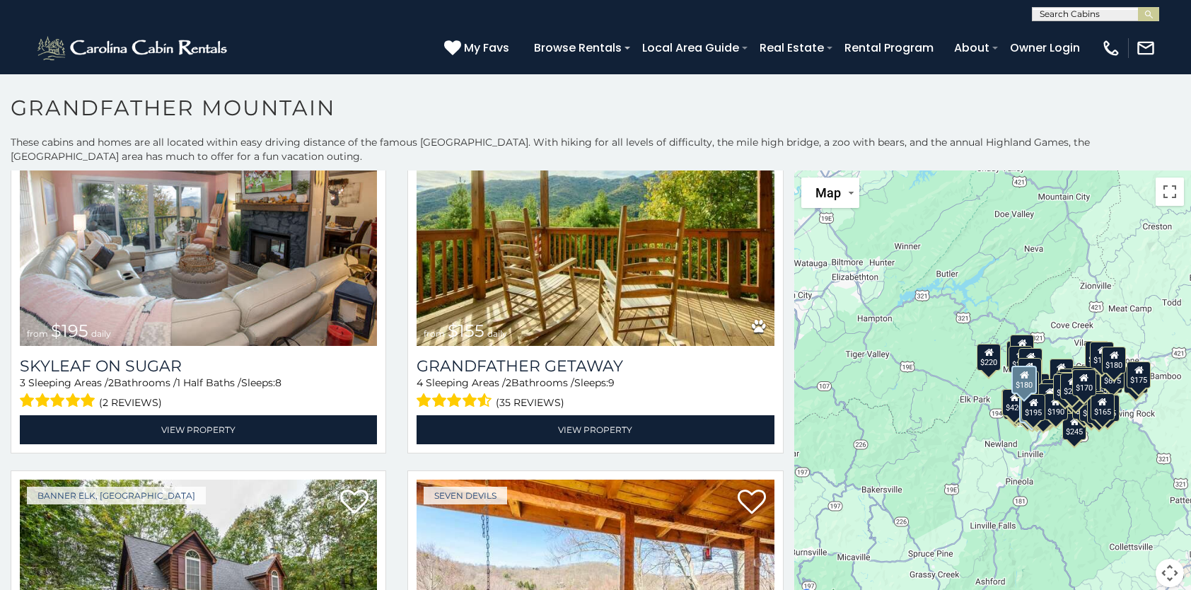
scroll to position [11372, 0]
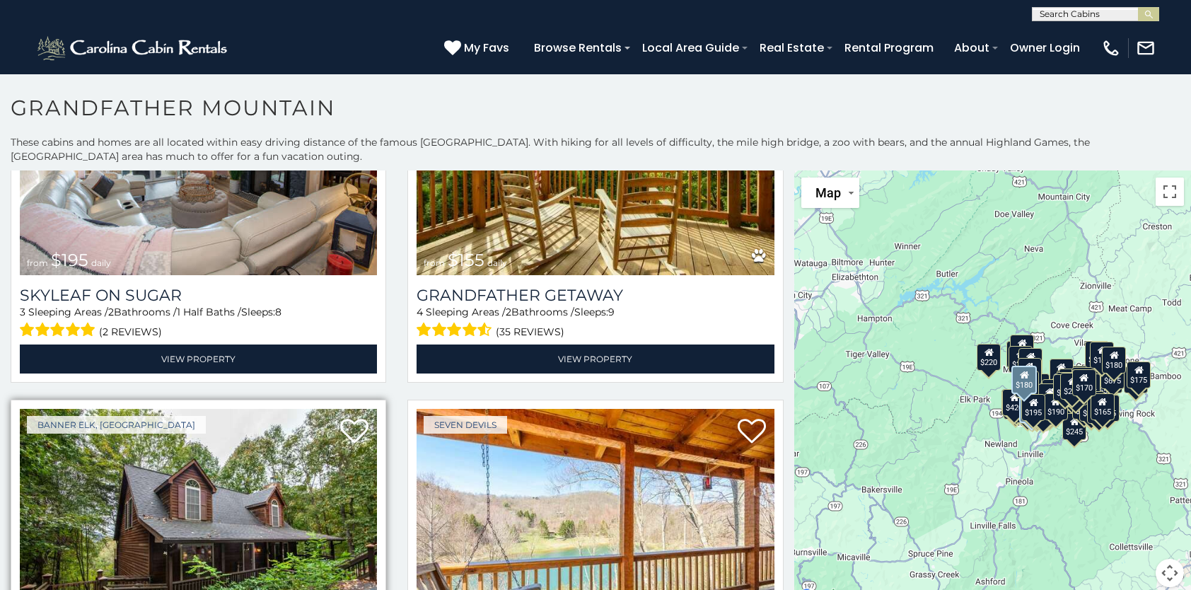
click at [184, 458] on img at bounding box center [198, 529] width 357 height 240
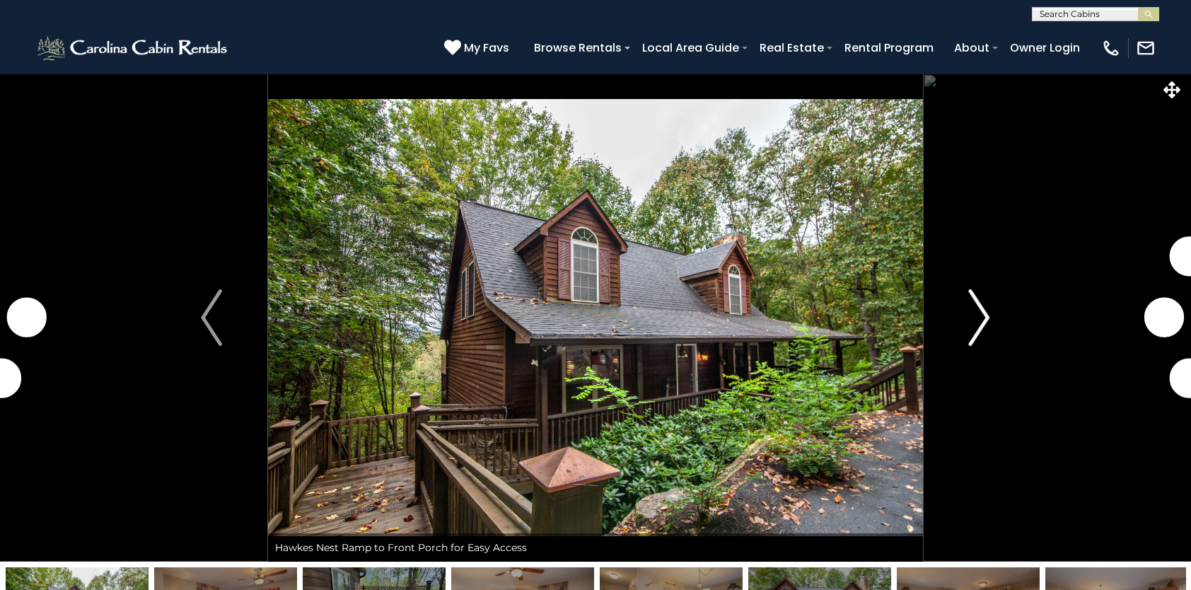
click at [985, 321] on img "Next" at bounding box center [979, 317] width 21 height 57
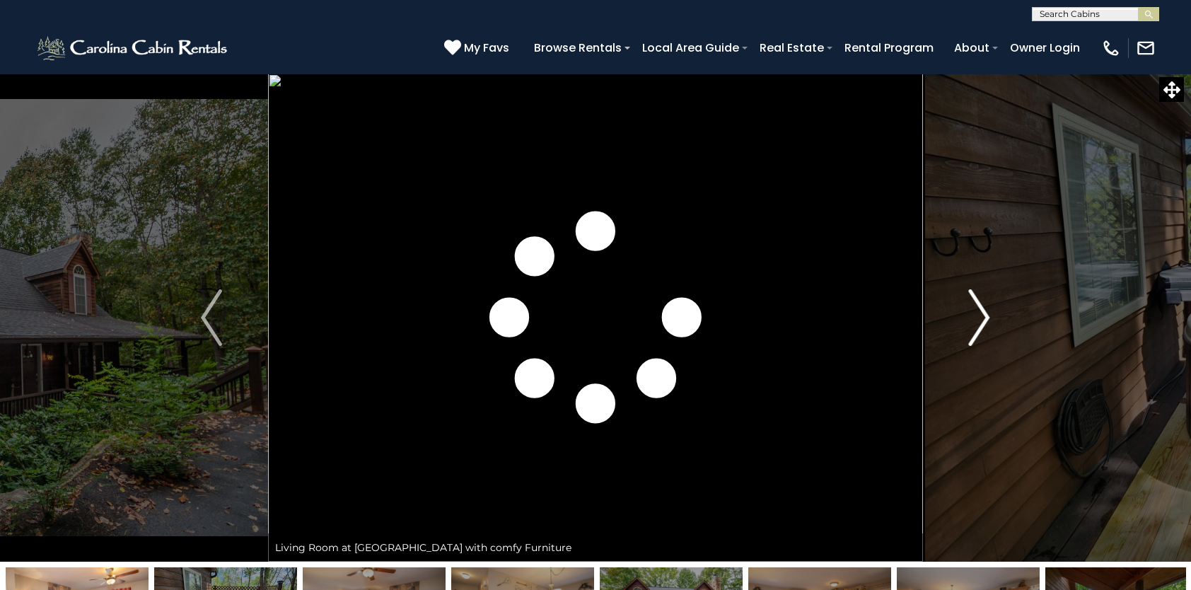
click at [985, 321] on img "Next" at bounding box center [979, 317] width 21 height 57
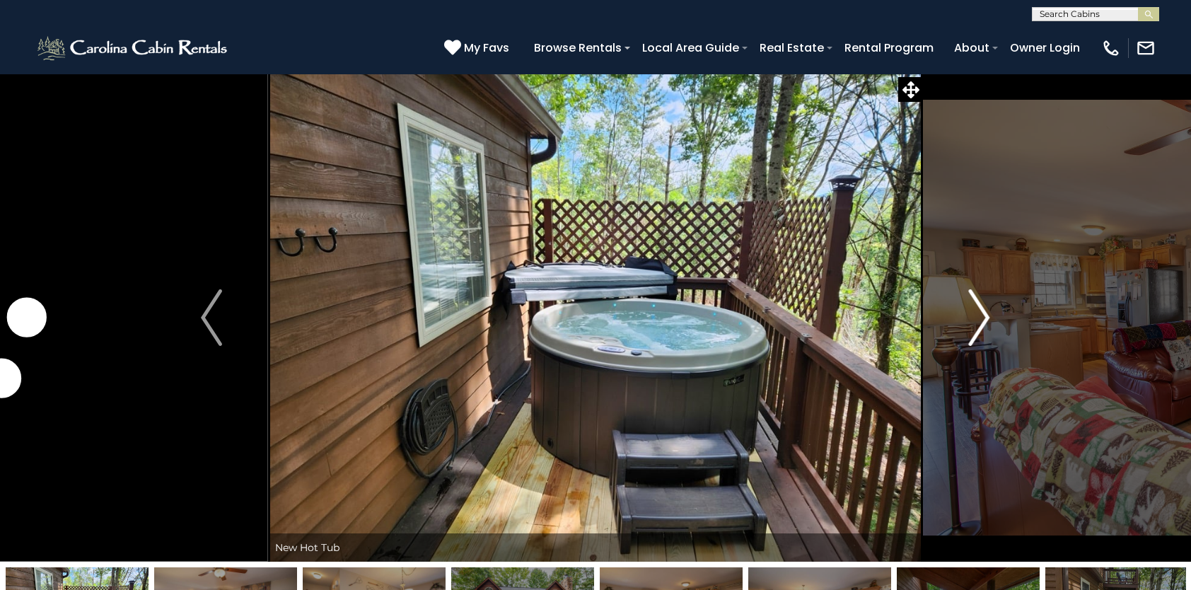
click at [985, 321] on img "Next" at bounding box center [979, 317] width 21 height 57
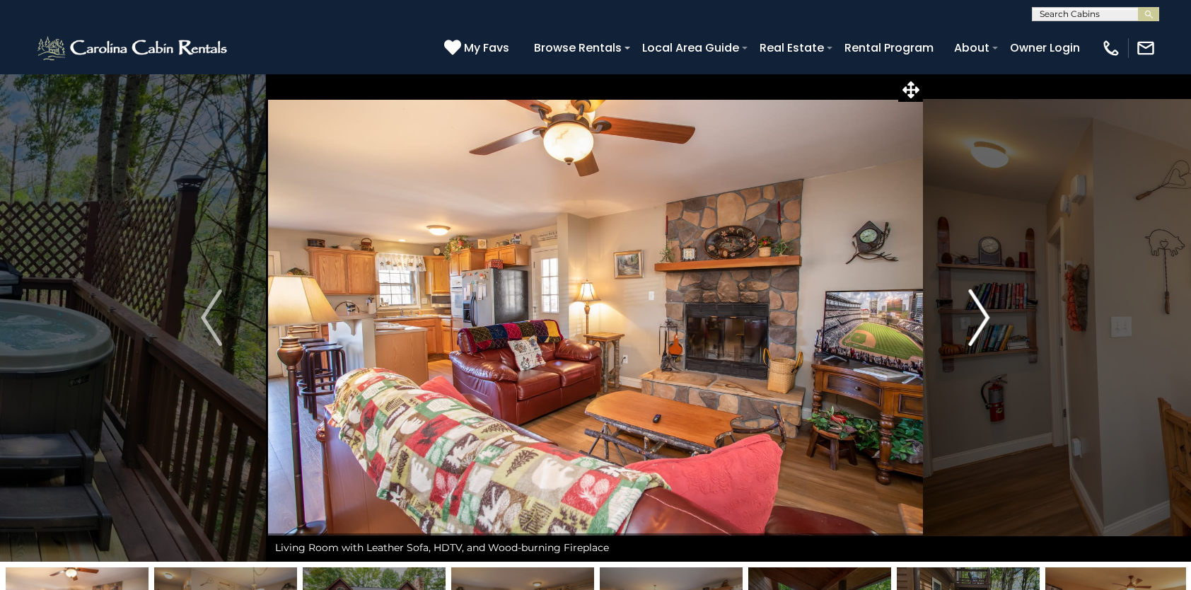
click at [985, 321] on img "Next" at bounding box center [979, 317] width 21 height 57
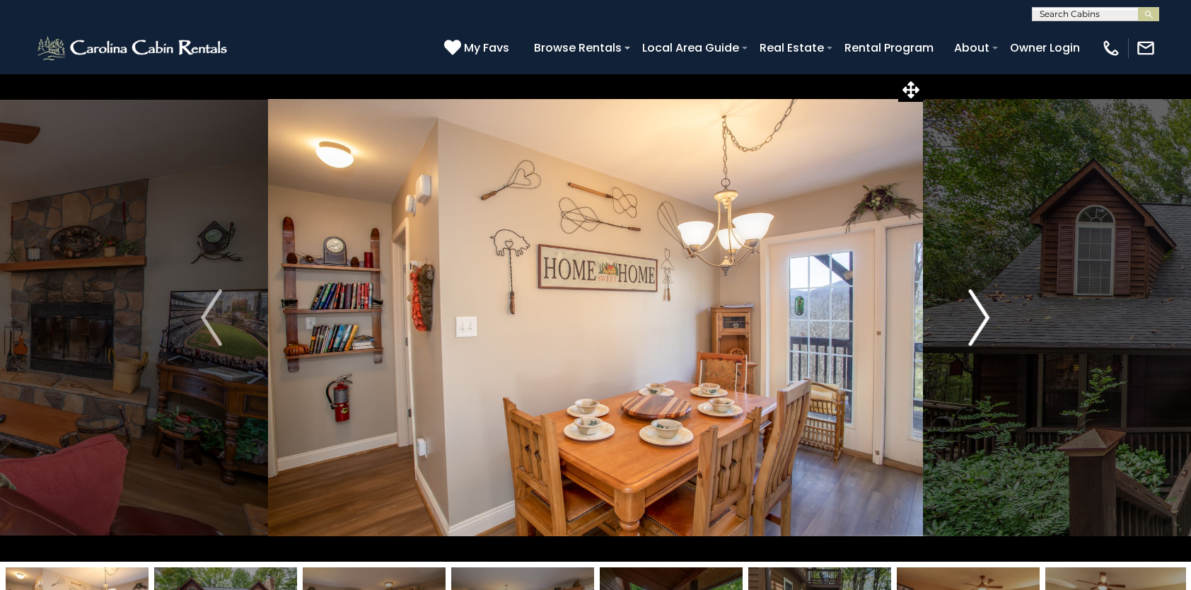
click at [985, 321] on img "Next" at bounding box center [979, 317] width 21 height 57
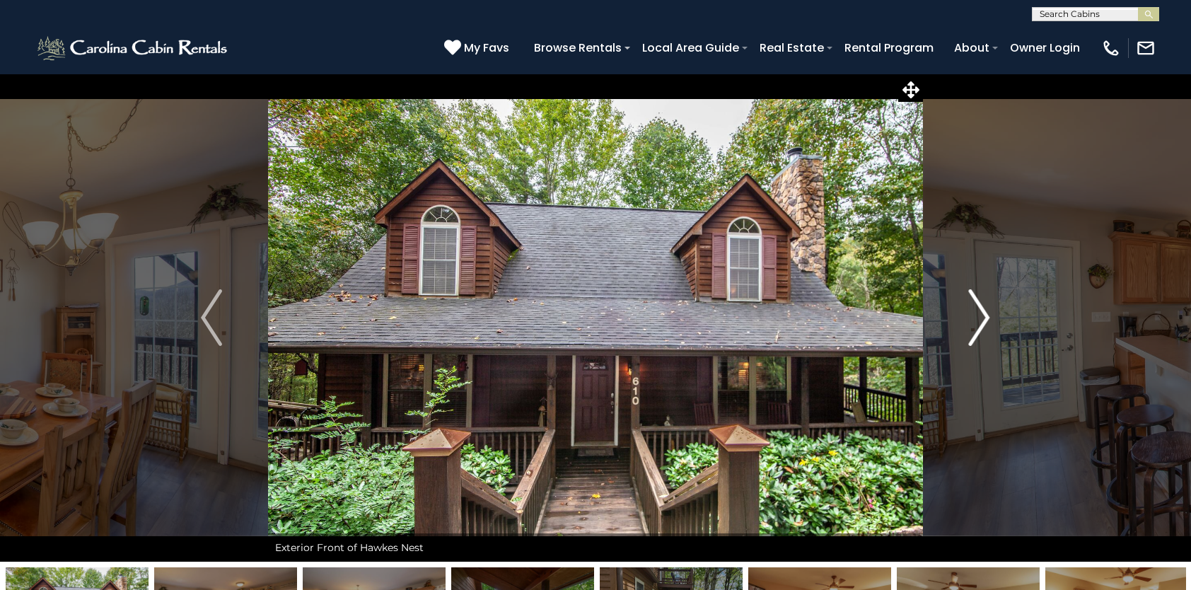
click at [985, 321] on img "Next" at bounding box center [979, 317] width 21 height 57
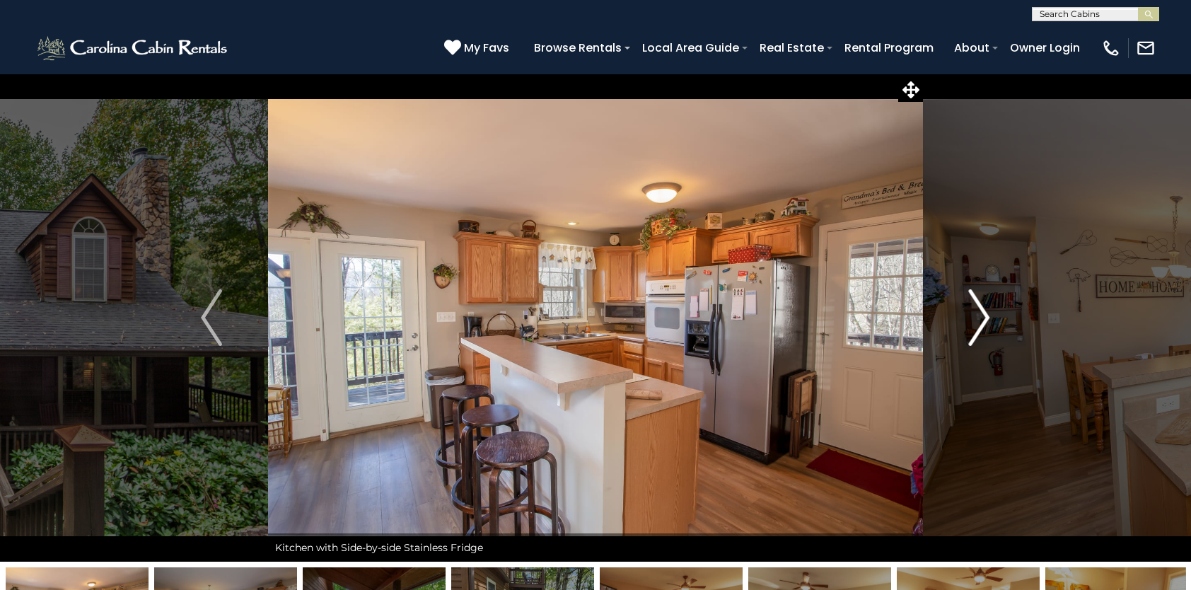
click at [985, 321] on img "Next" at bounding box center [979, 317] width 21 height 57
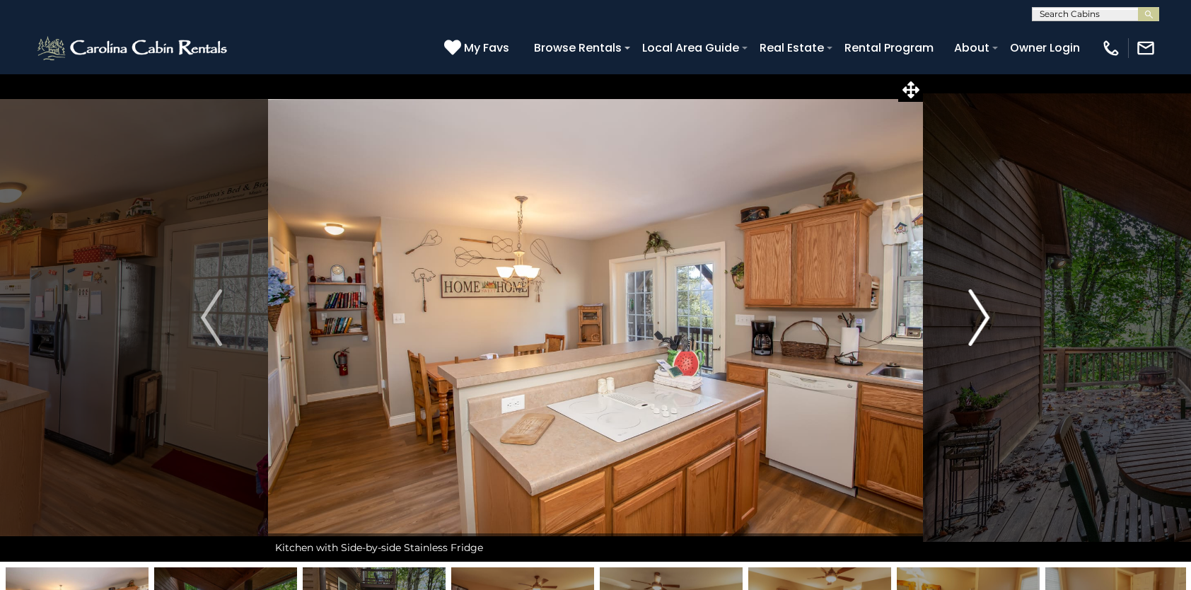
click at [985, 321] on img "Next" at bounding box center [979, 317] width 21 height 57
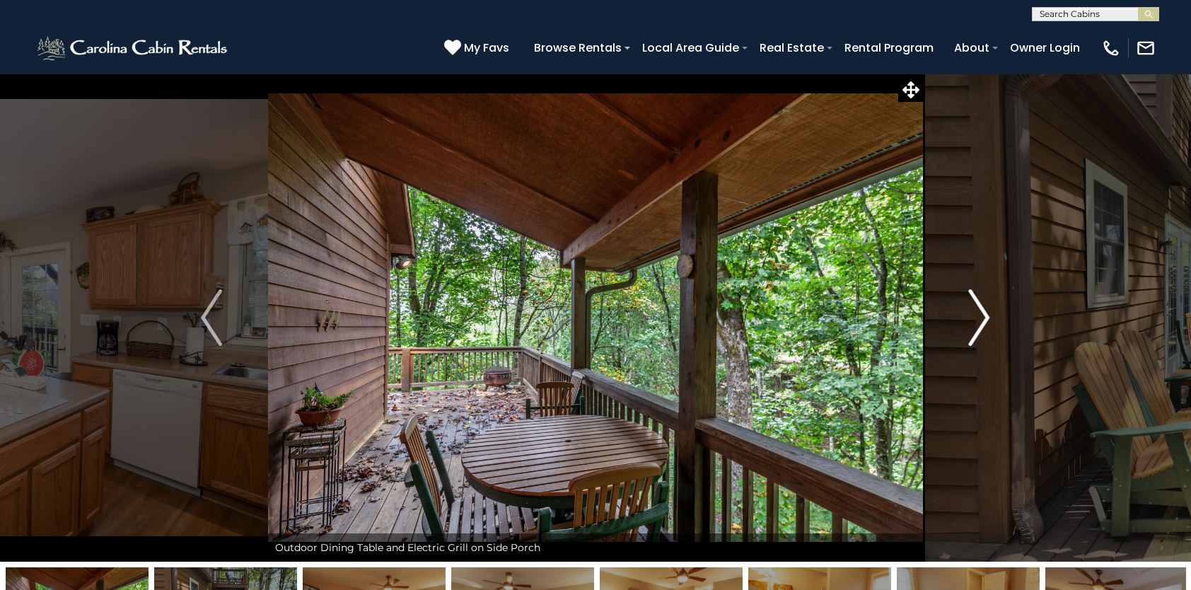
click at [985, 321] on img "Next" at bounding box center [979, 317] width 21 height 57
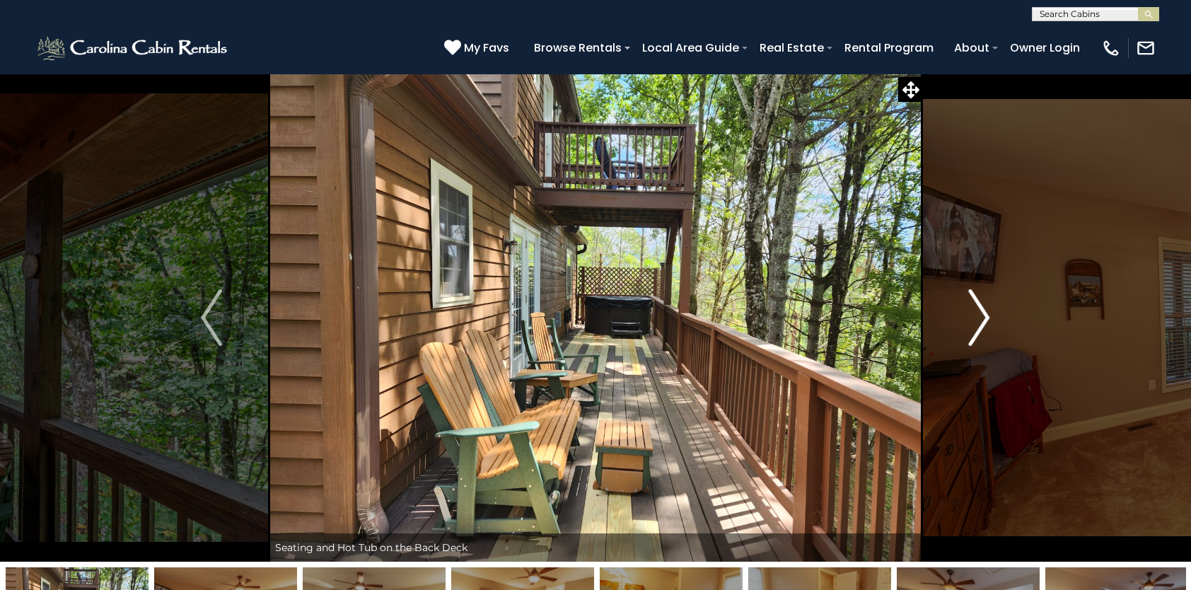
click at [985, 321] on img "Next" at bounding box center [979, 317] width 21 height 57
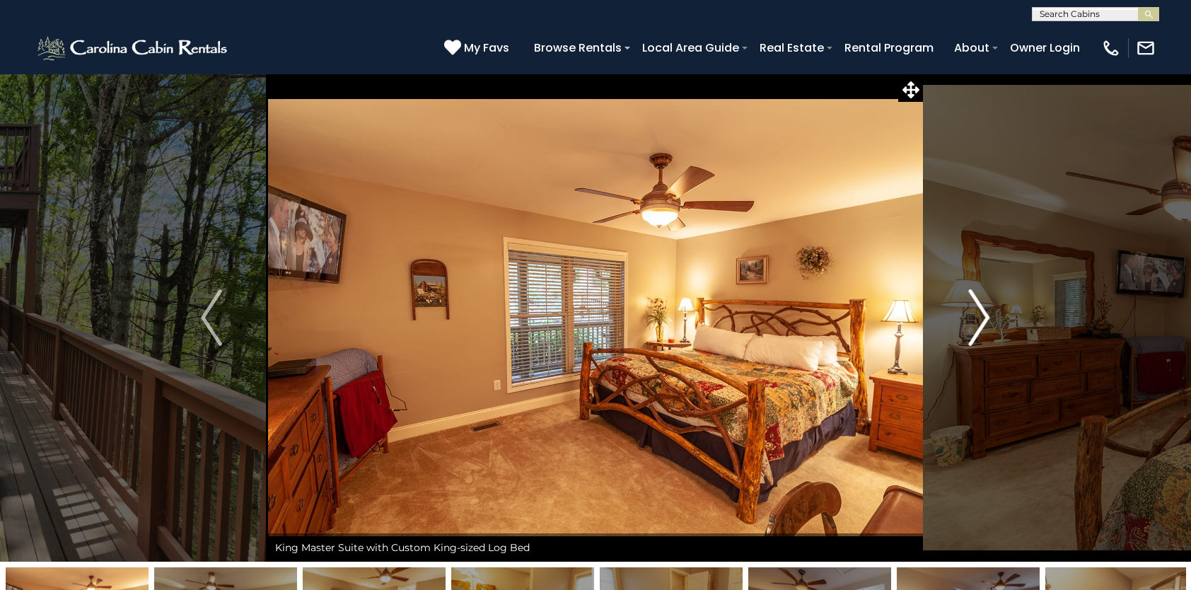
click at [985, 321] on img "Next" at bounding box center [979, 317] width 21 height 57
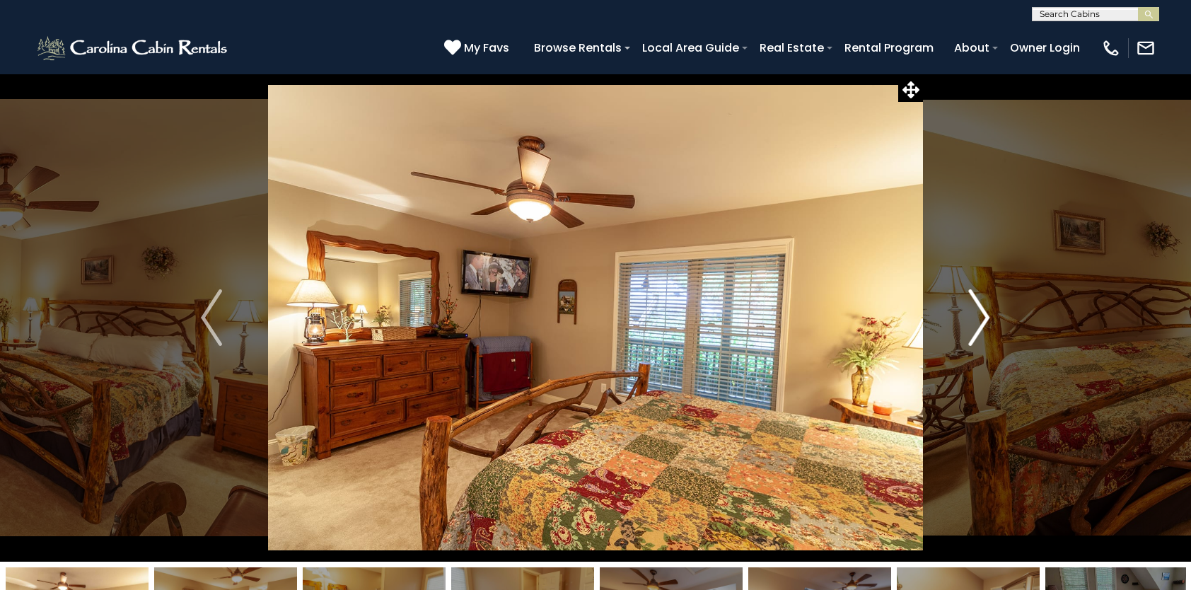
click at [985, 321] on img "Next" at bounding box center [979, 317] width 21 height 57
